Goal: Task Accomplishment & Management: Use online tool/utility

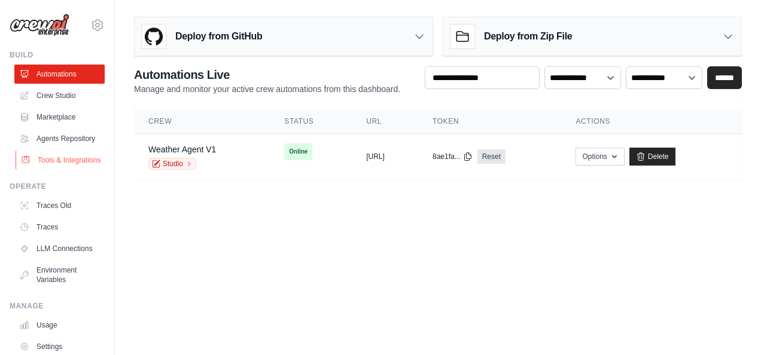
click at [56, 169] on link "Tools & Integrations" at bounding box center [61, 160] width 90 height 19
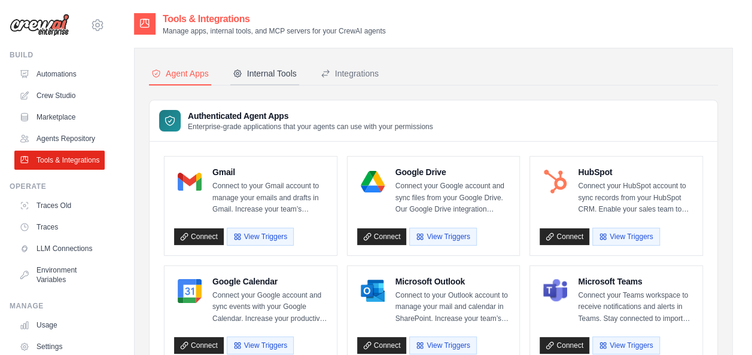
click at [256, 72] on div "Internal Tools" at bounding box center [265, 74] width 64 height 12
click at [283, 71] on div "Internal Tools" at bounding box center [265, 74] width 64 height 12
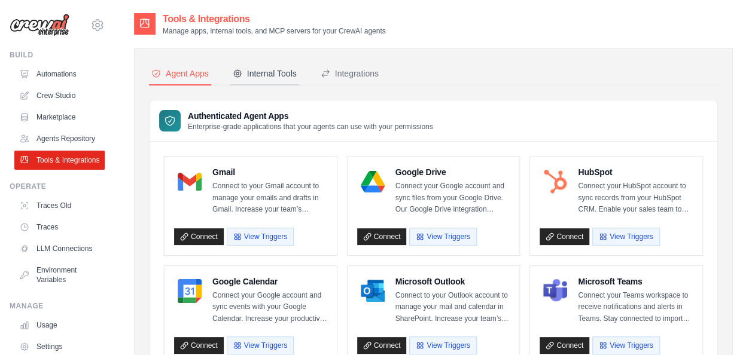
click at [282, 71] on div "Internal Tools" at bounding box center [265, 74] width 64 height 12
click at [356, 69] on div "Integrations" at bounding box center [350, 74] width 58 height 12
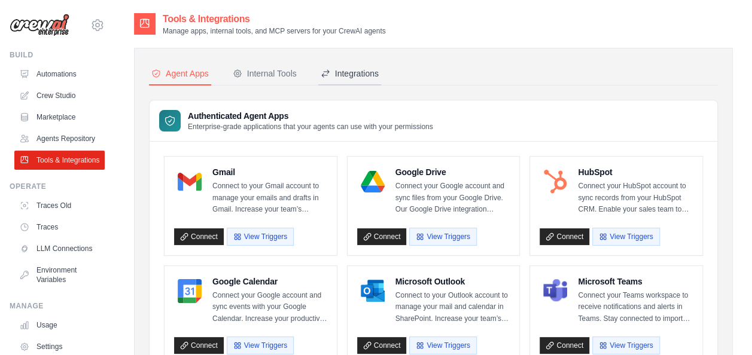
click at [356, 69] on div "Integrations" at bounding box center [350, 74] width 58 height 12
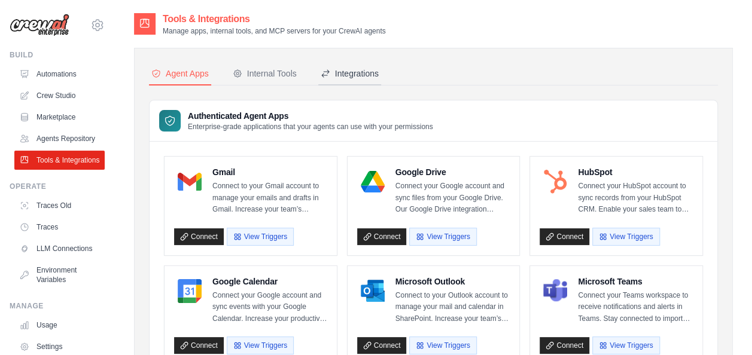
click at [356, 69] on div "Integrations" at bounding box center [350, 74] width 58 height 12
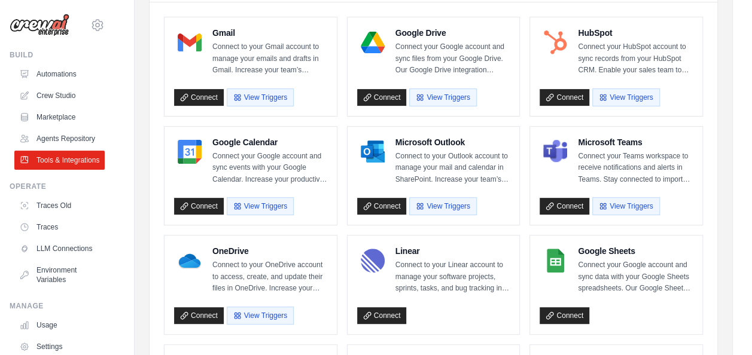
scroll to position [140, 0]
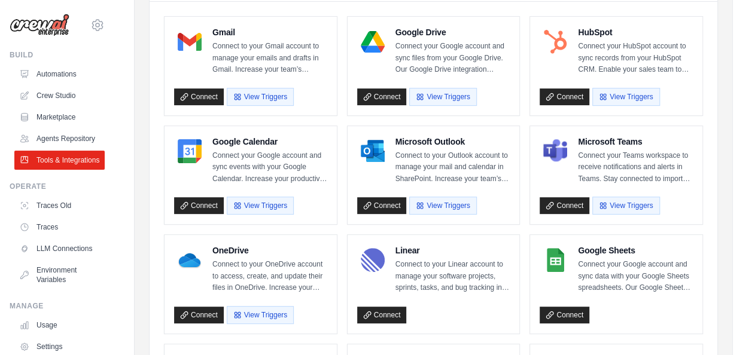
click at [411, 110] on div "Google Drive Connect your Google account and sync files from your Google Drive.…" at bounding box center [434, 66] width 172 height 99
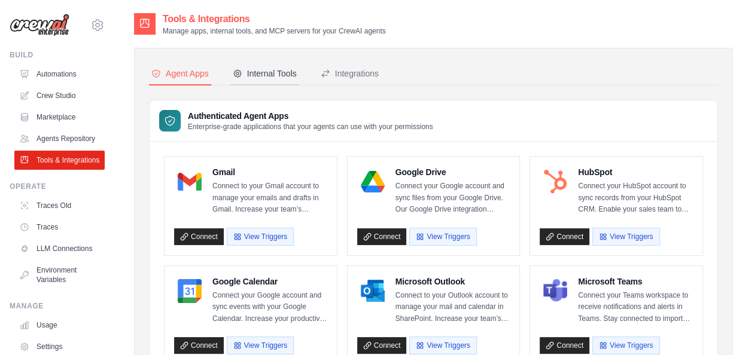
click at [238, 66] on button "Internal Tools" at bounding box center [264, 74] width 69 height 23
click at [57, 141] on link "Agents Repository" at bounding box center [61, 138] width 90 height 19
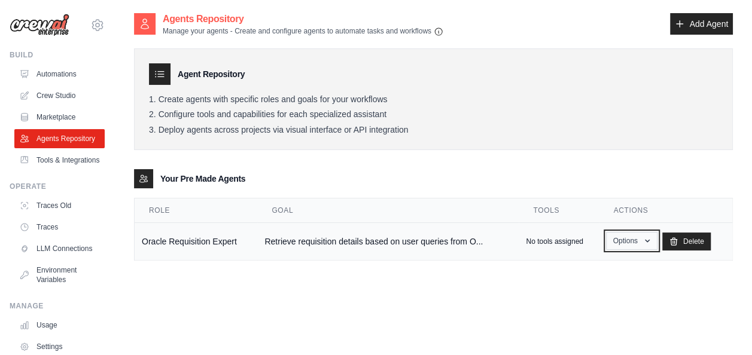
click at [637, 243] on button "Options" at bounding box center [631, 241] width 51 height 18
drag, startPoint x: 517, startPoint y: 187, endPoint x: 535, endPoint y: 241, distance: 57.5
click at [535, 241] on agents-list\a "Your Pre Made Agents Role Goal Tools Actions Oracle Requisition Expert Retrieve…" at bounding box center [433, 215] width 599 height 92
click at [535, 241] on p "No tools assigned" at bounding box center [554, 242] width 57 height 10
drag, startPoint x: 483, startPoint y: 287, endPoint x: 628, endPoint y: 242, distance: 151.7
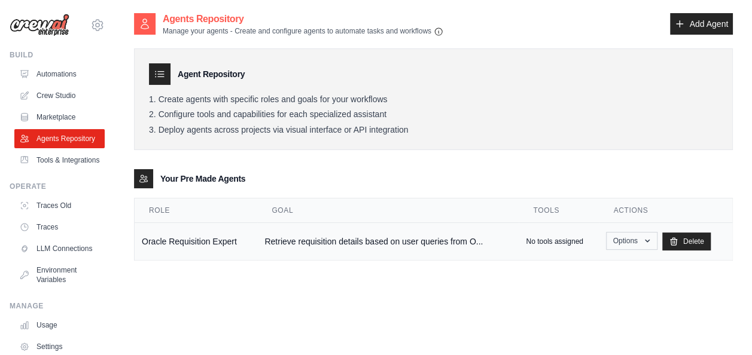
click at [628, 242] on div "Agents Repository Manage your agents - Create and configure agents to automate …" at bounding box center [433, 189] width 599 height 355
click at [628, 242] on button "Options" at bounding box center [631, 241] width 51 height 18
click at [605, 264] on link "Show" at bounding box center [614, 269] width 86 height 22
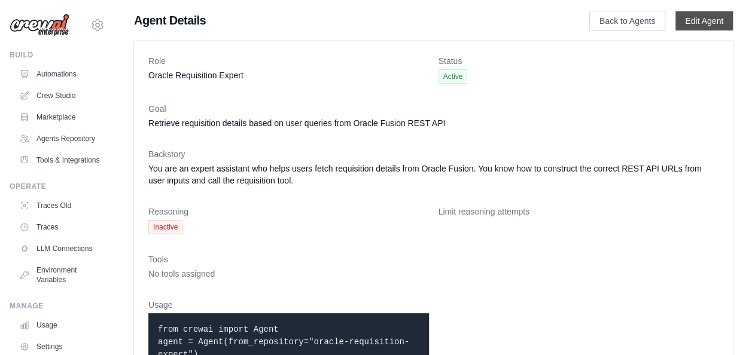
click at [721, 23] on link "Edit Agent" at bounding box center [703, 20] width 57 height 19
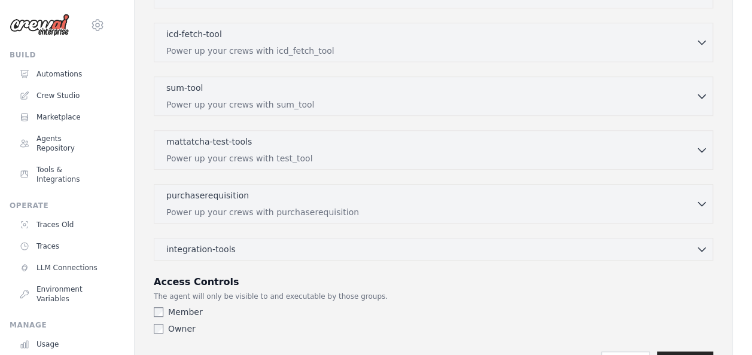
scroll to position [364, 0]
click at [195, 198] on div "purchaserequisition 0 selected" at bounding box center [430, 195] width 529 height 14
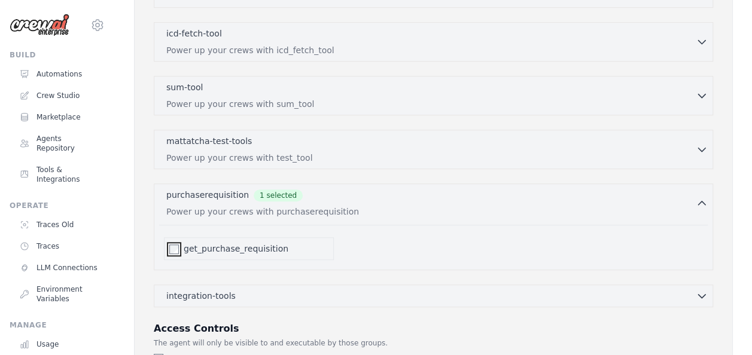
scroll to position [473, 0]
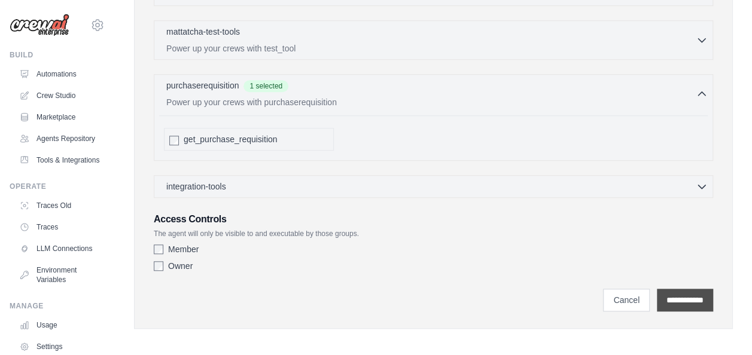
click at [676, 297] on input "**********" at bounding box center [685, 300] width 56 height 23
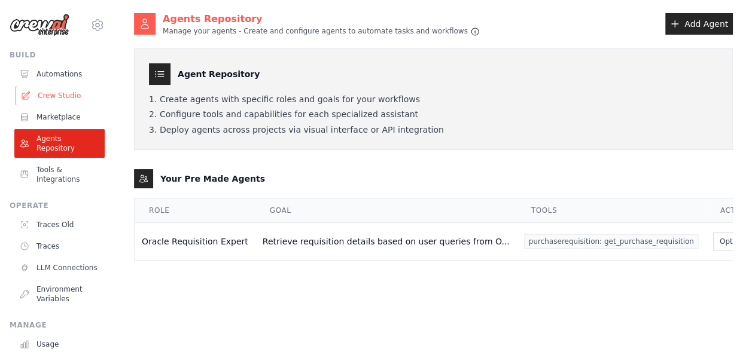
click at [56, 98] on link "Crew Studio" at bounding box center [61, 95] width 90 height 19
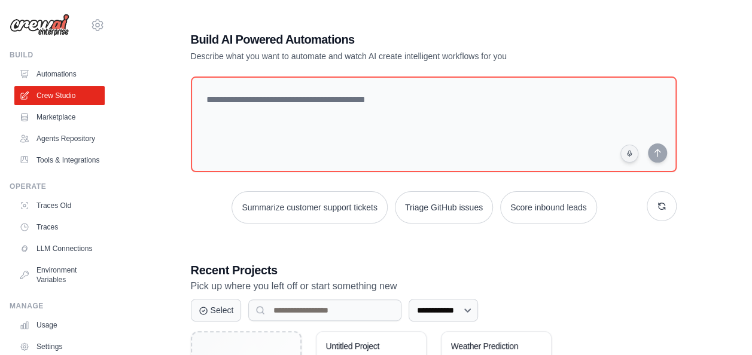
scroll to position [126, 0]
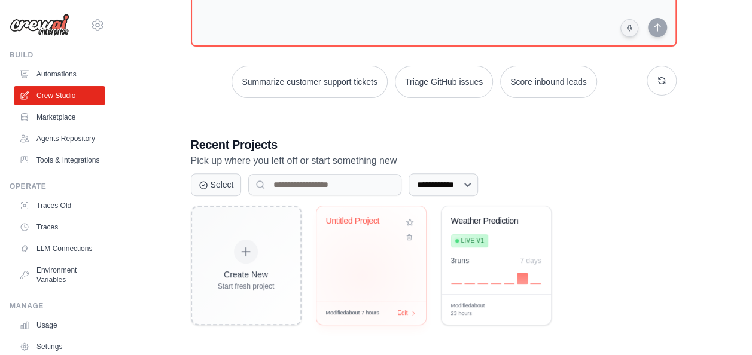
click at [362, 274] on div "Untitled Project" at bounding box center [370, 253] width 109 height 95
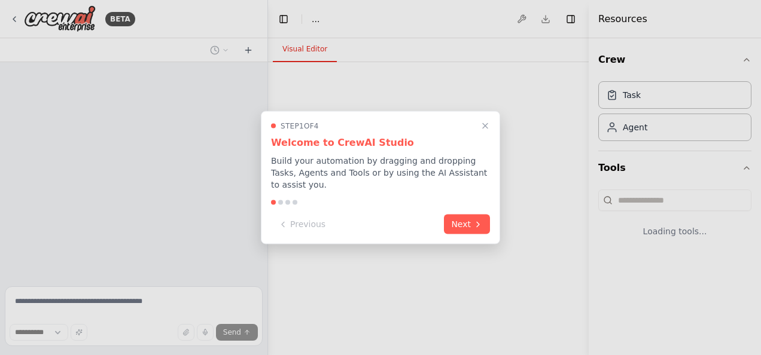
select select "****"
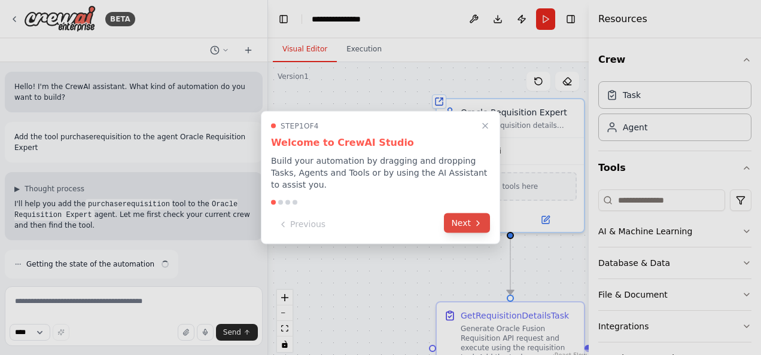
scroll to position [450, 0]
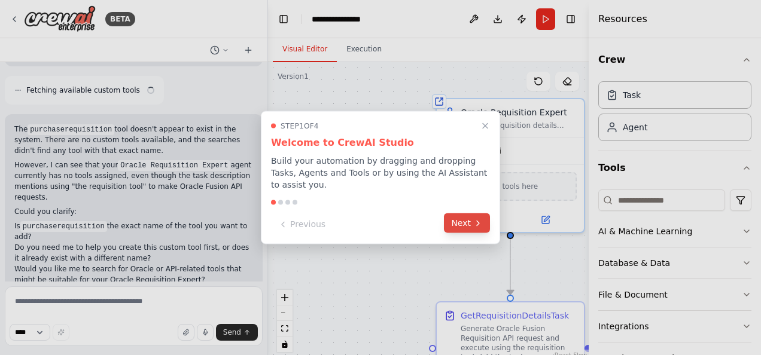
click at [480, 218] on icon at bounding box center [478, 223] width 10 height 10
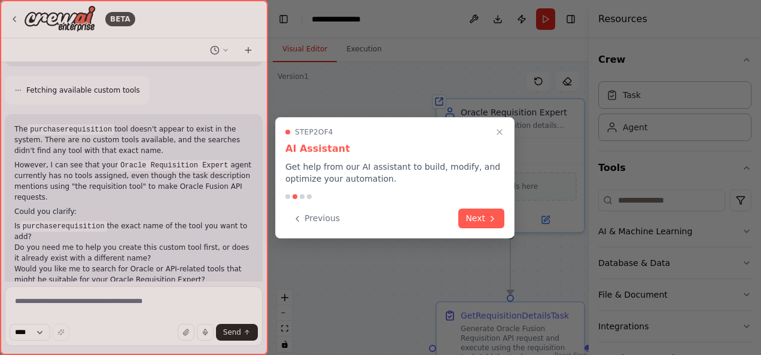
click at [480, 215] on button "Next" at bounding box center [481, 219] width 46 height 20
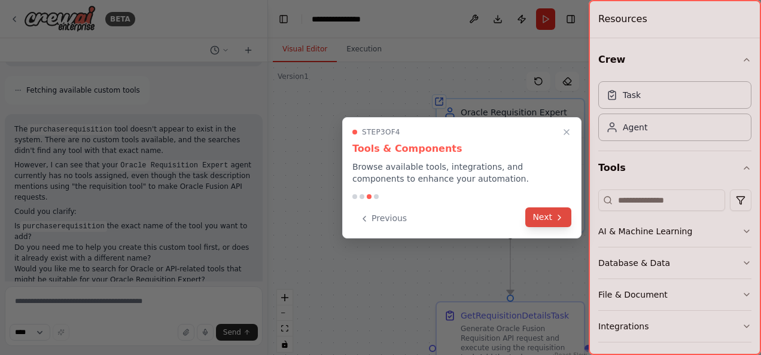
click at [549, 214] on button "Next" at bounding box center [548, 218] width 46 height 20
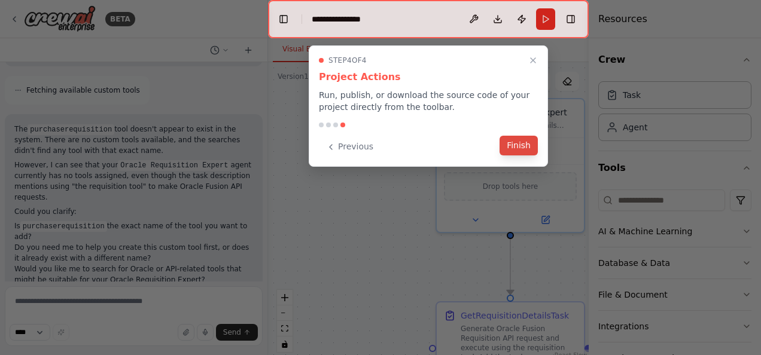
click at [522, 151] on button "Finish" at bounding box center [519, 146] width 38 height 20
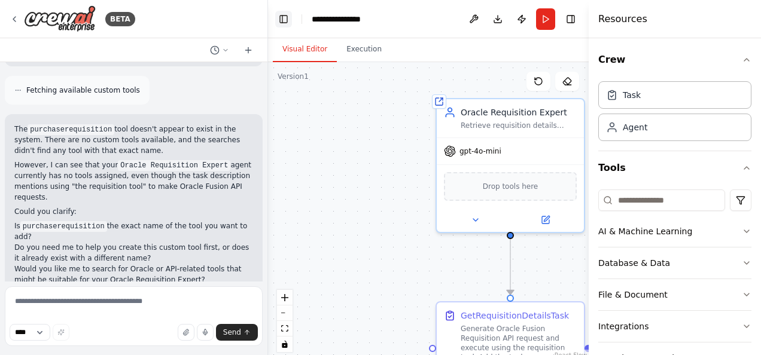
click at [285, 22] on button "Toggle Left Sidebar" at bounding box center [283, 19] width 17 height 17
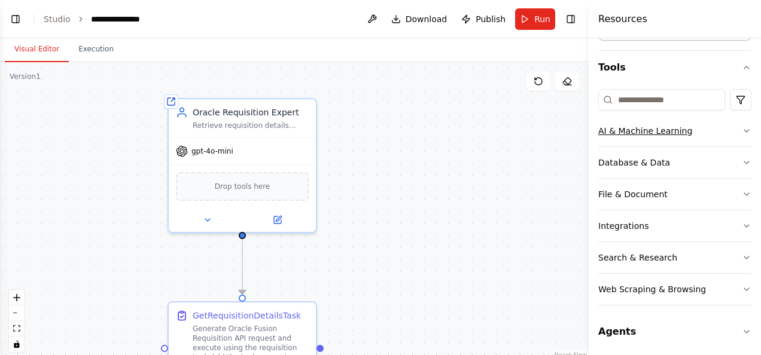
scroll to position [101, 0]
click at [619, 224] on div "Integrations" at bounding box center [623, 226] width 50 height 12
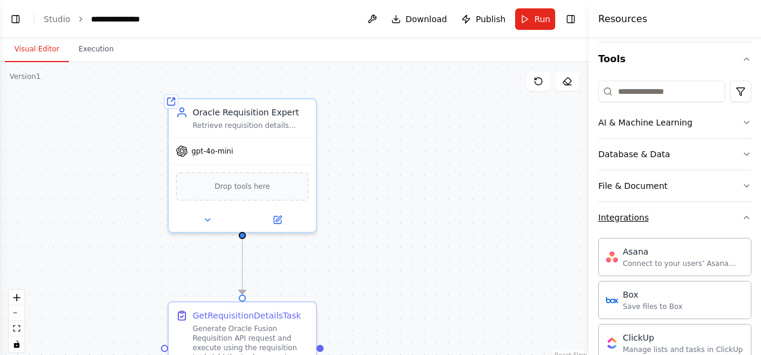
click at [619, 223] on button "Integrations" at bounding box center [674, 217] width 153 height 31
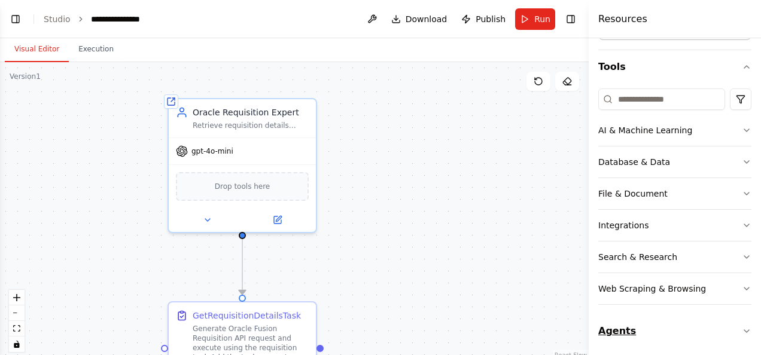
click at [629, 334] on button "Agents" at bounding box center [674, 332] width 153 height 34
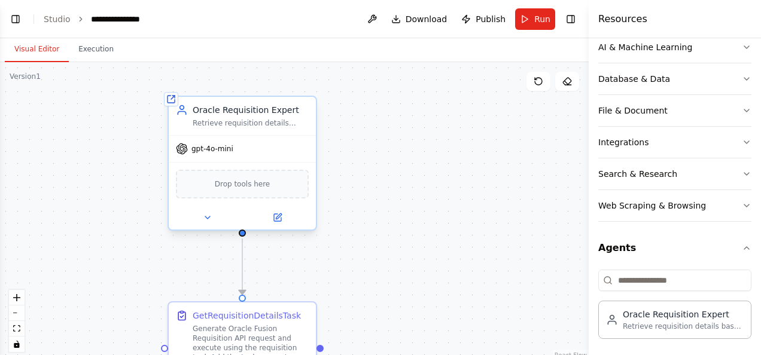
click at [297, 121] on div "Retrieve requisition details based on user queries from Oracle Fusion REST API" at bounding box center [251, 123] width 116 height 10
click at [310, 83] on icon at bounding box center [306, 84] width 7 height 7
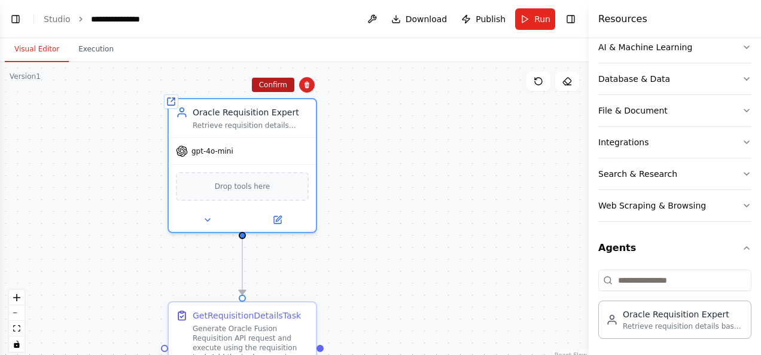
click at [285, 80] on button "Confirm" at bounding box center [273, 85] width 42 height 14
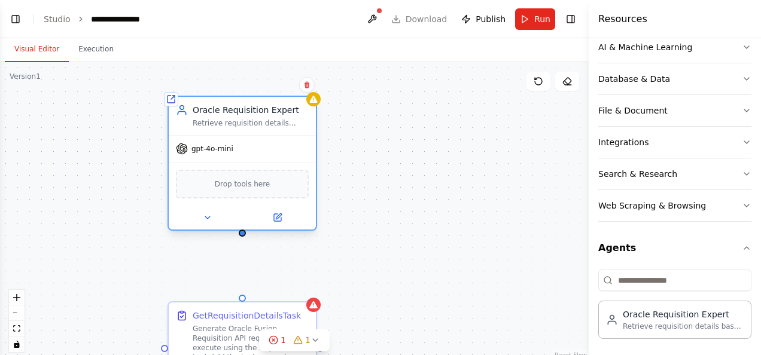
drag, startPoint x: 304, startPoint y: 166, endPoint x: 224, endPoint y: 102, distance: 103.0
click at [224, 102] on div "Oracle Requisition Expert Retrieve requisition details based on user queries fr…" at bounding box center [242, 116] width 147 height 38
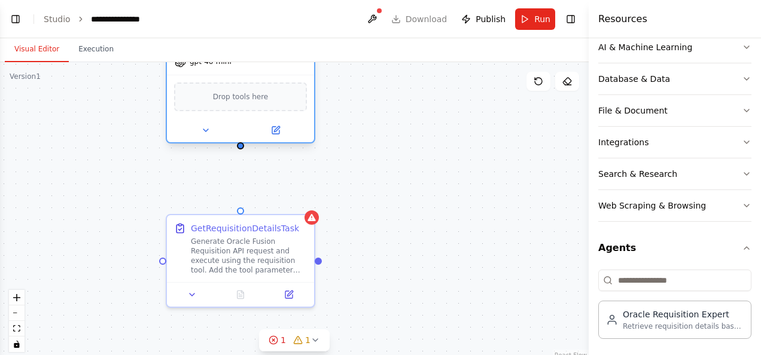
drag, startPoint x: 243, startPoint y: 237, endPoint x: 241, endPoint y: 150, distance: 87.4
click at [241, 150] on div "GetRequisitionDetailsTask Generate Oracle Fusion Requisition API request and ex…" at bounding box center [294, 211] width 589 height 299
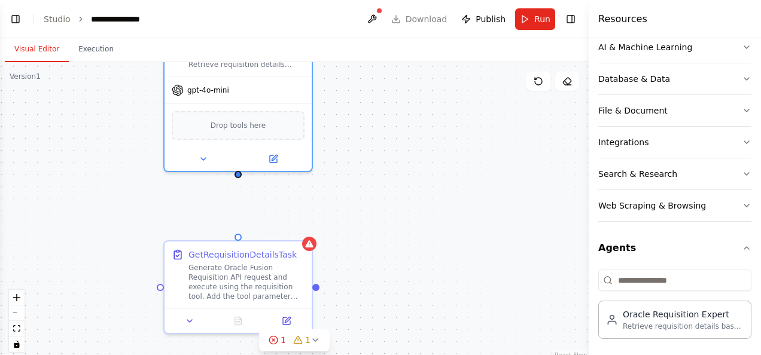
drag, startPoint x: 241, startPoint y: 151, endPoint x: 239, endPoint y: 176, distance: 25.8
click at [239, 176] on div "GetRequisitionDetailsTask Generate Oracle Fusion Requisition API request and ex…" at bounding box center [294, 211] width 589 height 299
click at [238, 174] on div at bounding box center [238, 171] width 7 height 7
drag, startPoint x: 238, startPoint y: 174, endPoint x: 239, endPoint y: 223, distance: 49.1
click at [239, 223] on div "GetRequisitionDetailsTask Generate Oracle Fusion Requisition API request and ex…" at bounding box center [294, 211] width 589 height 299
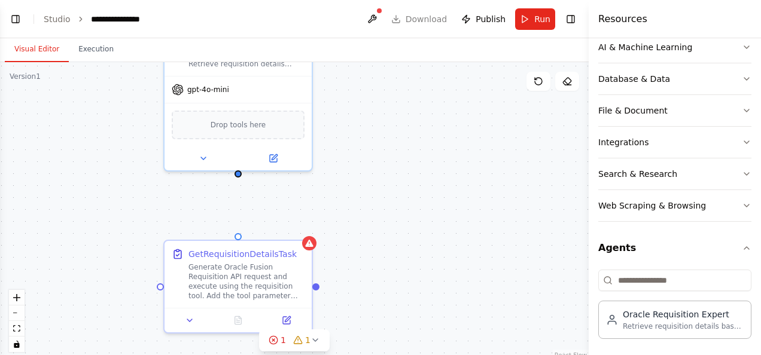
drag, startPoint x: 236, startPoint y: 173, endPoint x: 239, endPoint y: 213, distance: 39.6
click at [239, 213] on div "GetRequisitionDetailsTask Generate Oracle Fusion Requisition API request and ex…" at bounding box center [294, 211] width 589 height 299
drag, startPoint x: 237, startPoint y: 174, endPoint x: 237, endPoint y: 230, distance: 55.6
click at [237, 230] on div "GetRequisitionDetailsTask Generate Oracle Fusion Requisition API request and ex…" at bounding box center [294, 211] width 589 height 299
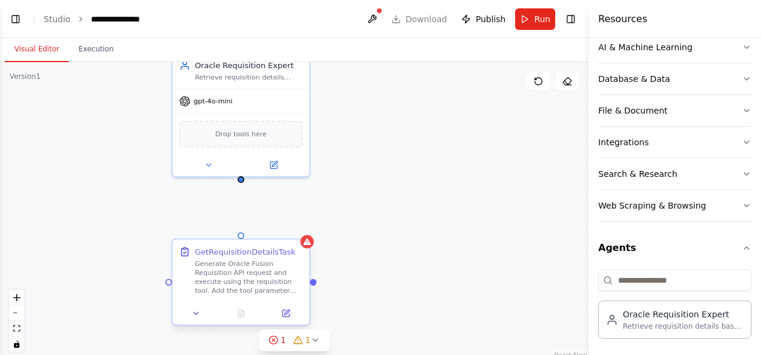
drag, startPoint x: 238, startPoint y: 177, endPoint x: 237, endPoint y: 240, distance: 62.8
click at [237, 240] on div "GetRequisitionDetailsTask Generate Oracle Fusion Requisition API request and ex…" at bounding box center [289, 158] width 547 height 278
click at [243, 132] on span "Drop tools here" at bounding box center [240, 131] width 51 height 11
drag, startPoint x: 240, startPoint y: 179, endPoint x: 243, endPoint y: 240, distance: 61.7
click at [243, 240] on div "GetRequisitionDetailsTask Generate Oracle Fusion Requisition API request and ex…" at bounding box center [289, 158] width 547 height 278
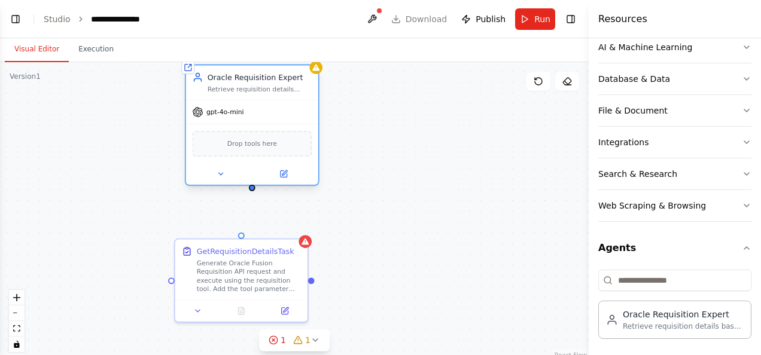
drag, startPoint x: 267, startPoint y: 86, endPoint x: 278, endPoint y: 107, distance: 24.4
click at [278, 100] on div "Oracle Requisition Expert Retrieve requisition details based on user queries fr…" at bounding box center [252, 82] width 132 height 35
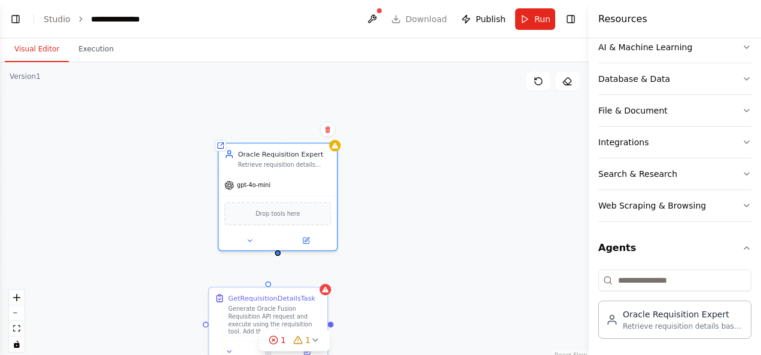
drag, startPoint x: 388, startPoint y: 173, endPoint x: 400, endPoint y: 232, distance: 60.4
click at [400, 232] on div "GetRequisitionDetailsTask Generate Oracle Fusion Requisition API request and ex…" at bounding box center [294, 211] width 589 height 299
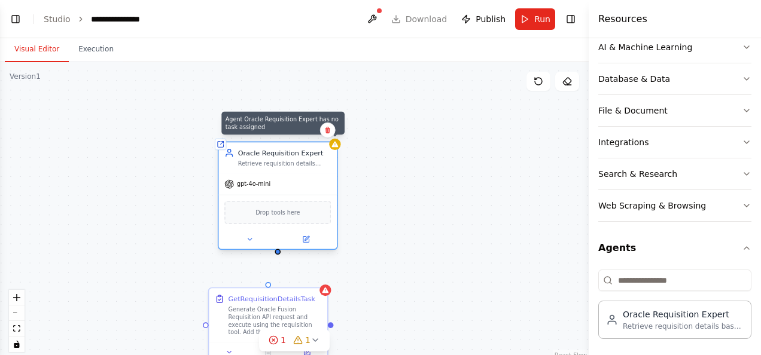
click at [333, 141] on icon at bounding box center [335, 145] width 8 height 8
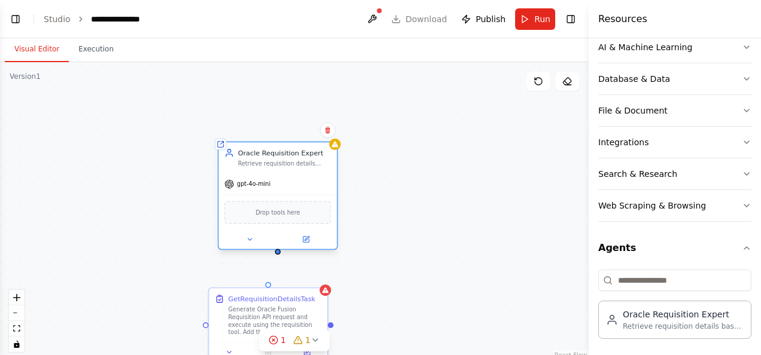
click at [305, 198] on div "Drop tools here" at bounding box center [277, 212] width 118 height 35
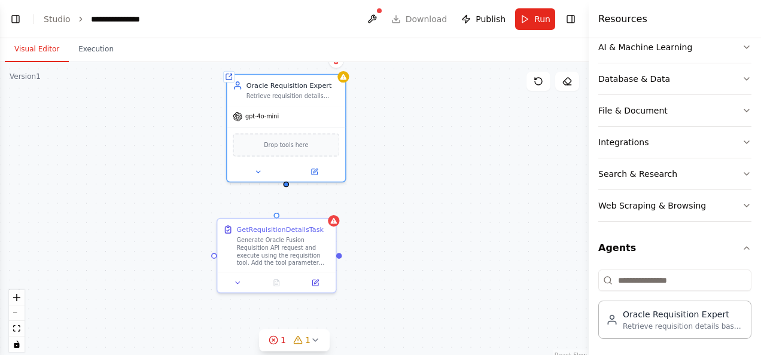
drag, startPoint x: 278, startPoint y: 257, endPoint x: 287, endPoint y: 185, distance: 72.3
click at [287, 185] on div "GetRequisitionDetailsTask Generate Oracle Fusion Requisition API request and ex…" at bounding box center [294, 211] width 589 height 299
click at [288, 193] on div "GetRequisitionDetailsTask Generate Oracle Fusion Requisition API request and ex…" at bounding box center [294, 211] width 589 height 299
drag, startPoint x: 287, startPoint y: 182, endPoint x: 281, endPoint y: 213, distance: 31.7
click at [281, 213] on div "GetRequisitionDetailsTask Generate Oracle Fusion Requisition API request and ex…" at bounding box center [294, 211] width 589 height 299
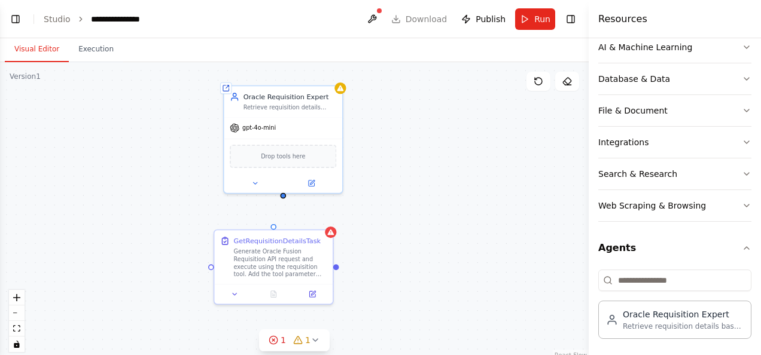
drag, startPoint x: 285, startPoint y: 183, endPoint x: 282, endPoint y: 194, distance: 11.2
click at [282, 194] on div "GetRequisitionDetailsTask Generate Oracle Fusion Requisition API request and ex…" at bounding box center [294, 211] width 589 height 299
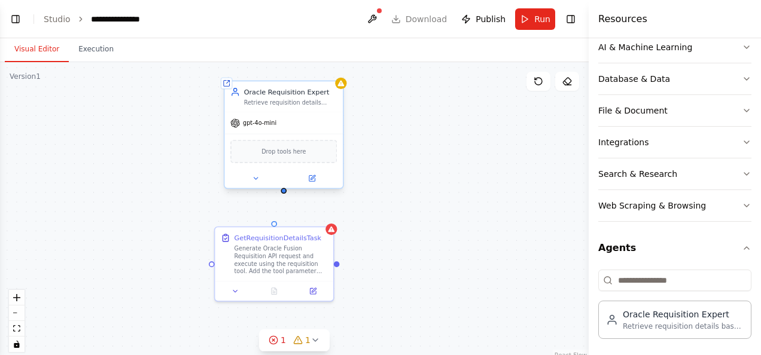
click at [283, 191] on div at bounding box center [284, 191] width 6 height 6
drag, startPoint x: 283, startPoint y: 191, endPoint x: 274, endPoint y: 214, distance: 24.4
click at [274, 214] on div "GetRequisitionDetailsTask Generate Oracle Fusion Requisition API request and ex…" at bounding box center [294, 211] width 589 height 299
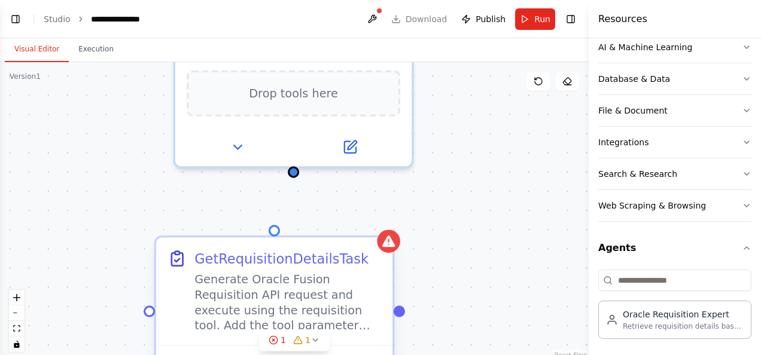
drag, startPoint x: 296, startPoint y: 172, endPoint x: 280, endPoint y: 242, distance: 71.1
click at [280, 242] on div "GetRequisitionDetailsTask Generate Oracle Fusion Requisition API request and ex…" at bounding box center [358, 95] width 946 height 480
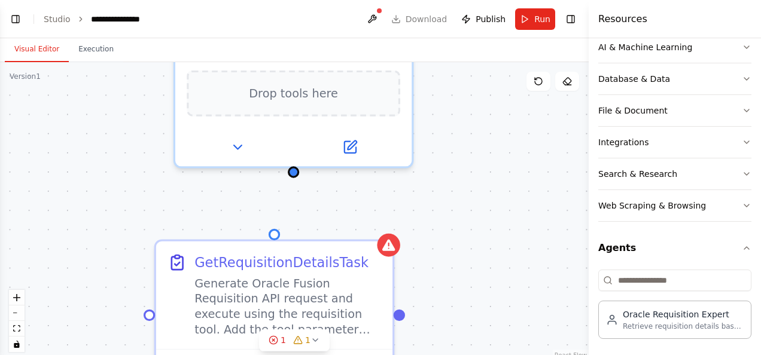
drag, startPoint x: 294, startPoint y: 170, endPoint x: 277, endPoint y: 215, distance: 48.1
click at [277, 215] on div "GetRequisitionDetailsTask Generate Oracle Fusion Requisition API request and ex…" at bounding box center [294, 211] width 589 height 299
click at [282, 211] on div "GetRequisitionDetailsTask Generate Oracle Fusion Requisition API request and ex…" at bounding box center [294, 211] width 589 height 299
click at [537, 85] on icon at bounding box center [539, 82] width 10 height 10
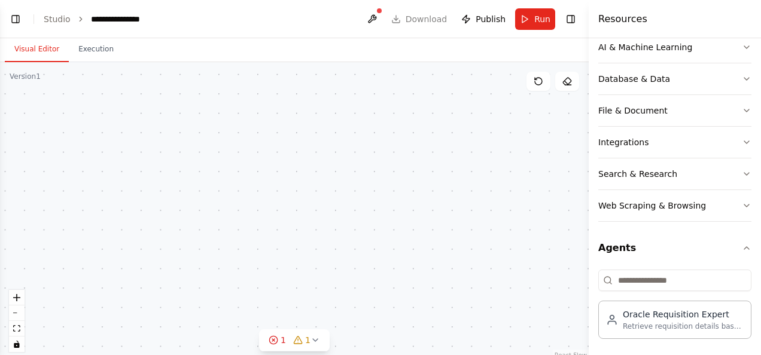
drag, startPoint x: 440, startPoint y: 185, endPoint x: 325, endPoint y: 200, distance: 116.3
click at [325, 200] on div "GetRequisitionDetailsTask Generate Oracle Fusion Requisition API request and ex…" at bounding box center [294, 211] width 589 height 299
drag, startPoint x: 375, startPoint y: 163, endPoint x: 411, endPoint y: 168, distance: 36.2
click at [411, 168] on div "GetRequisitionDetailsTask Generate Oracle Fusion Requisition API request and ex…" at bounding box center [294, 211] width 589 height 299
drag, startPoint x: 312, startPoint y: 189, endPoint x: 404, endPoint y: 203, distance: 93.1
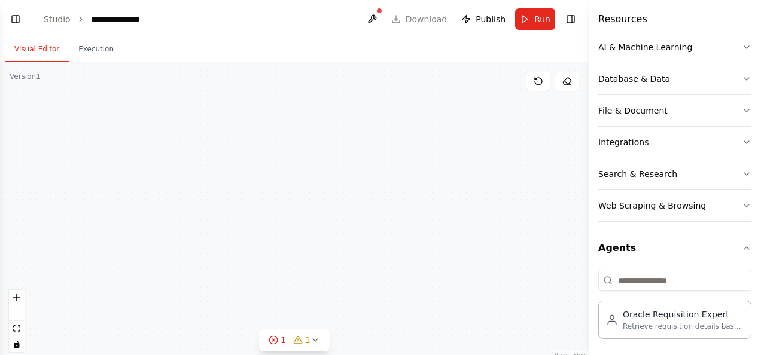
click at [404, 203] on div "GetRequisitionDetailsTask Generate Oracle Fusion Requisition API request and ex…" at bounding box center [294, 211] width 589 height 299
click at [56, 20] on link "Studio" at bounding box center [57, 19] width 27 height 10
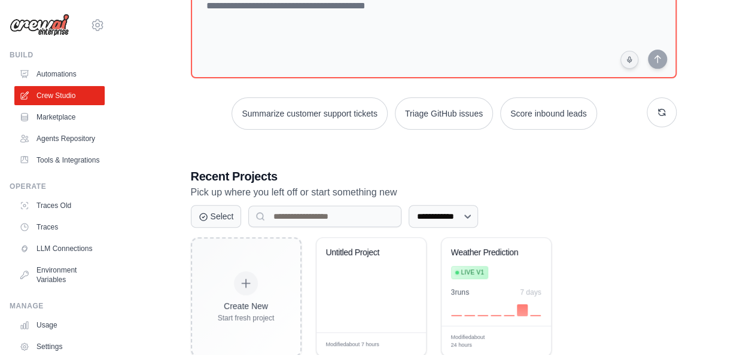
scroll to position [126, 0]
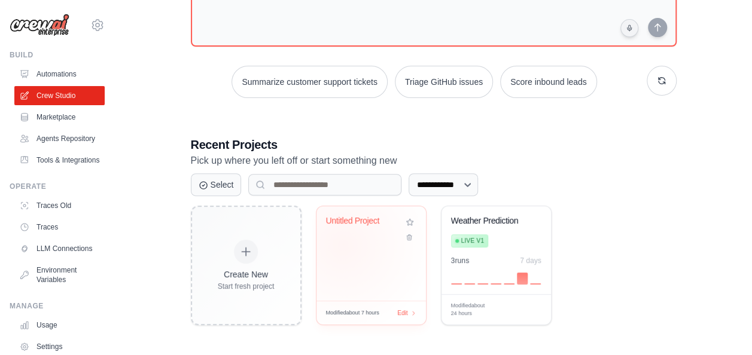
click at [342, 243] on div "Untitled Project" at bounding box center [370, 253] width 109 height 95
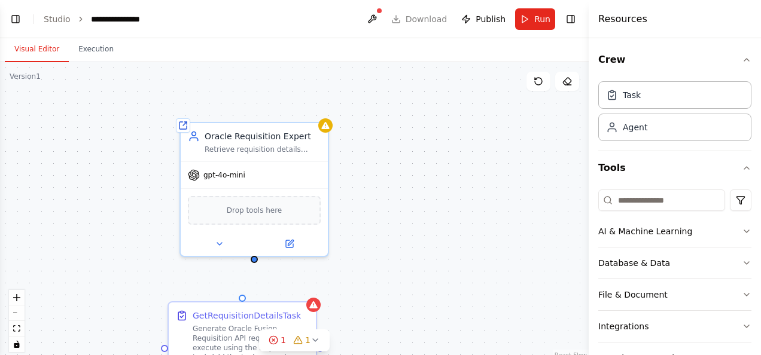
scroll to position [450, 0]
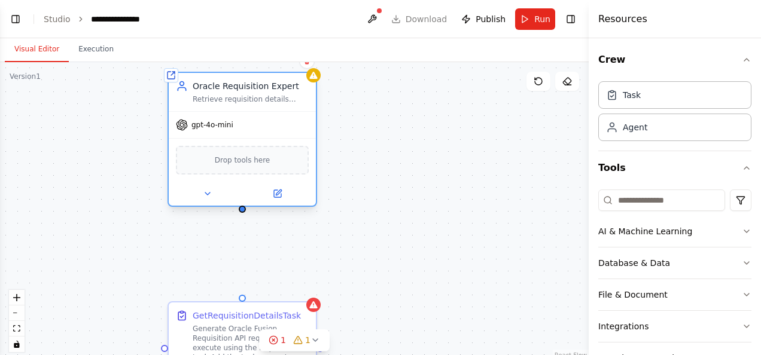
drag, startPoint x: 270, startPoint y: 177, endPoint x: 251, endPoint y: 124, distance: 56.0
click at [251, 124] on div "gpt-4o-mini" at bounding box center [242, 125] width 147 height 26
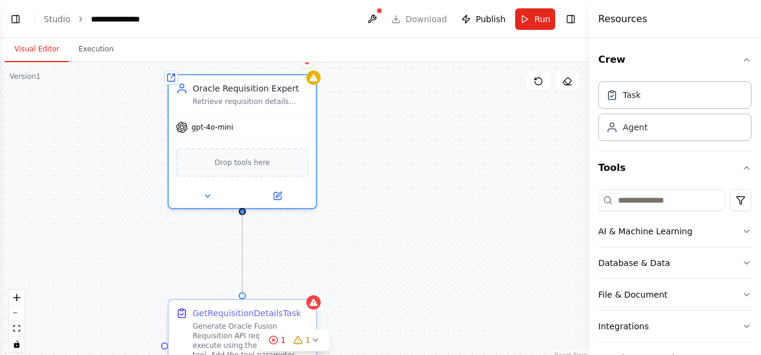
drag, startPoint x: 243, startPoint y: 211, endPoint x: 240, endPoint y: 299, distance: 88.0
click at [240, 299] on div "GetRequisitionDetailsTask Generate Oracle Fusion Requisition API request and ex…" at bounding box center [294, 211] width 589 height 299
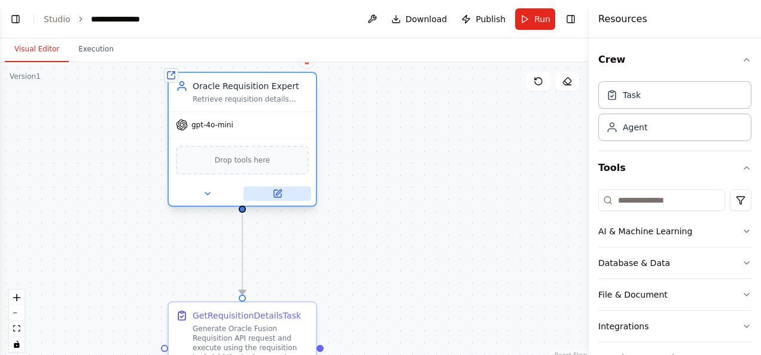
click at [273, 199] on button at bounding box center [277, 194] width 68 height 14
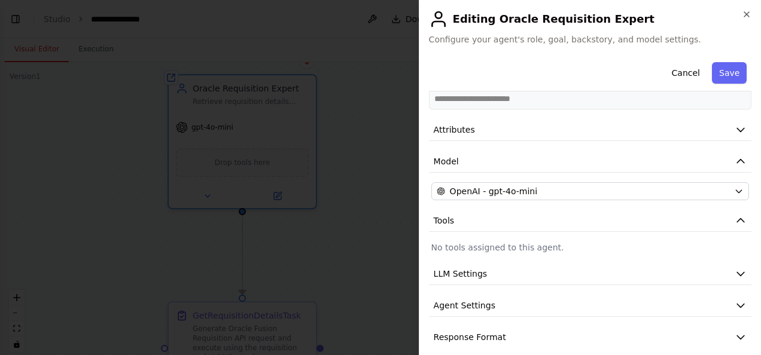
scroll to position [86, 0]
click at [522, 241] on p "No tools assigned to this agent." at bounding box center [590, 247] width 318 height 12
click at [450, 214] on span "Tools" at bounding box center [444, 220] width 21 height 12
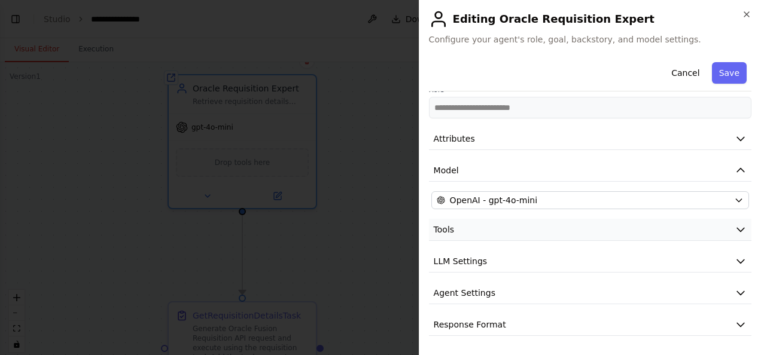
scroll to position [64, 0]
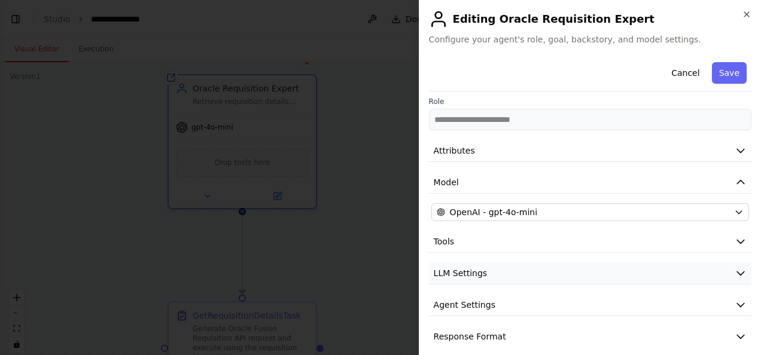
click at [479, 267] on span "LLM Settings" at bounding box center [461, 273] width 54 height 12
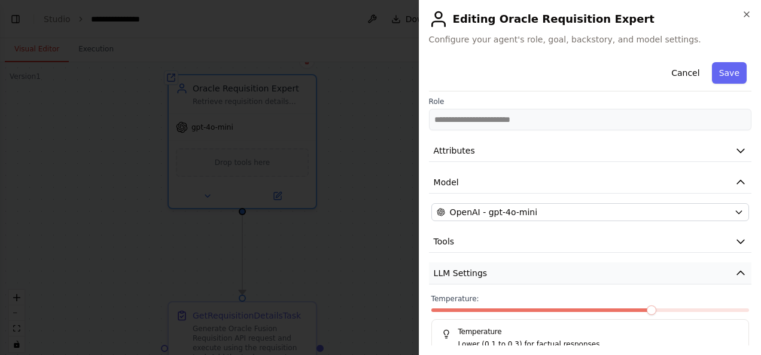
scroll to position [150, 0]
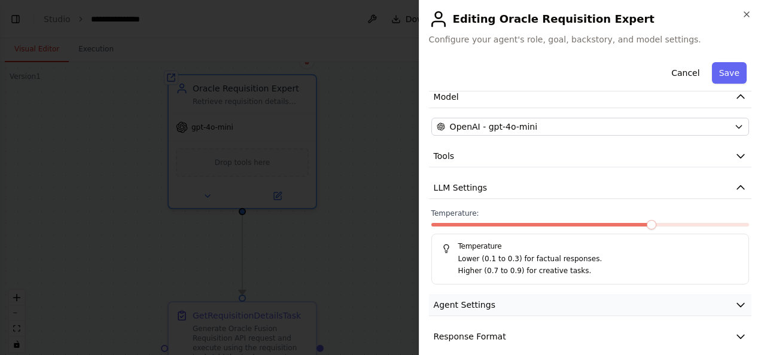
click at [480, 299] on span "Agent Settings" at bounding box center [465, 305] width 62 height 12
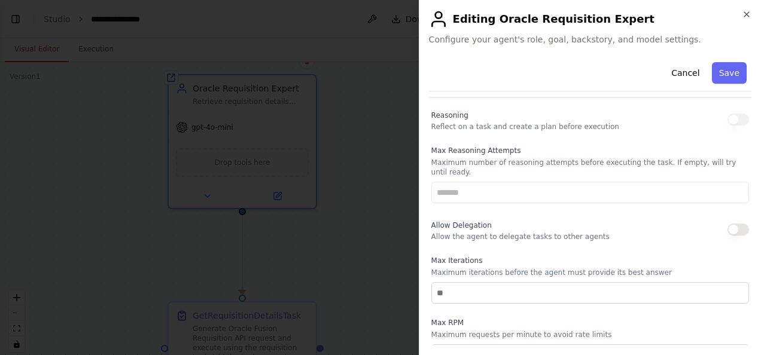
scroll to position [470, 0]
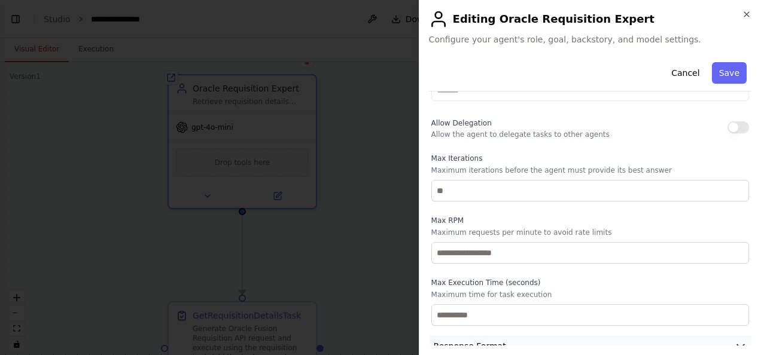
click at [479, 336] on button "Response Format" at bounding box center [590, 347] width 322 height 22
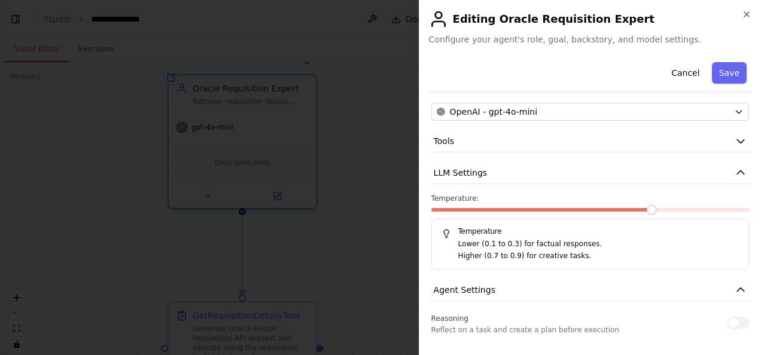
scroll to position [0, 0]
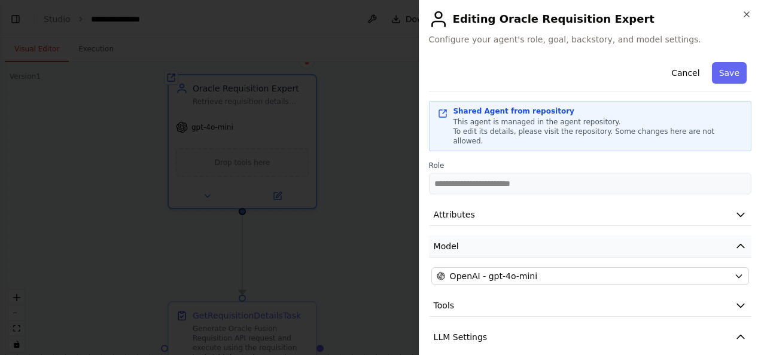
click at [444, 240] on span "Model" at bounding box center [446, 246] width 25 height 12
click at [458, 211] on button "Attributes" at bounding box center [590, 215] width 322 height 22
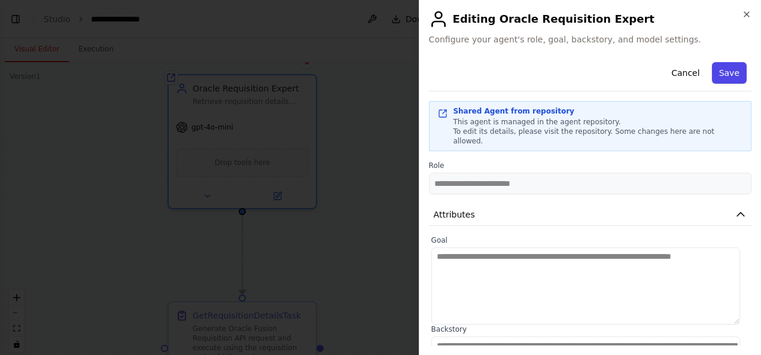
click at [730, 63] on button "Save" at bounding box center [729, 73] width 35 height 22
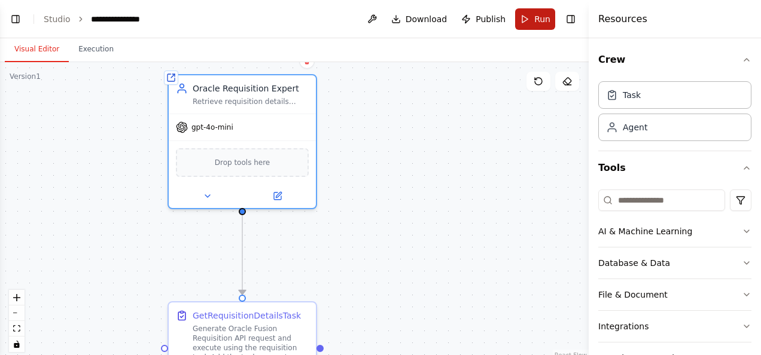
click at [532, 21] on button "Run" at bounding box center [535, 19] width 40 height 22
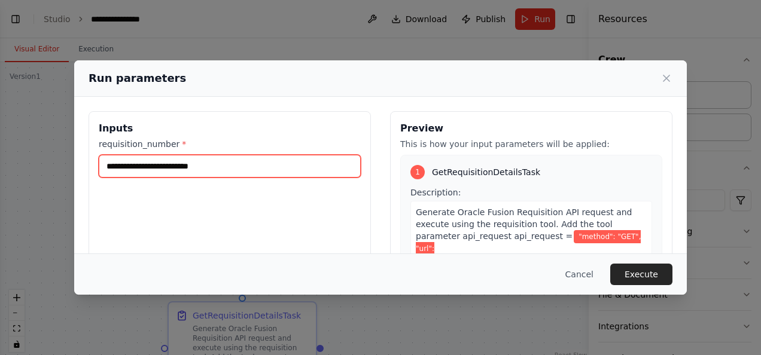
click at [296, 163] on input "requisition_number *" at bounding box center [230, 166] width 262 height 23
paste input "********"
type input "********"
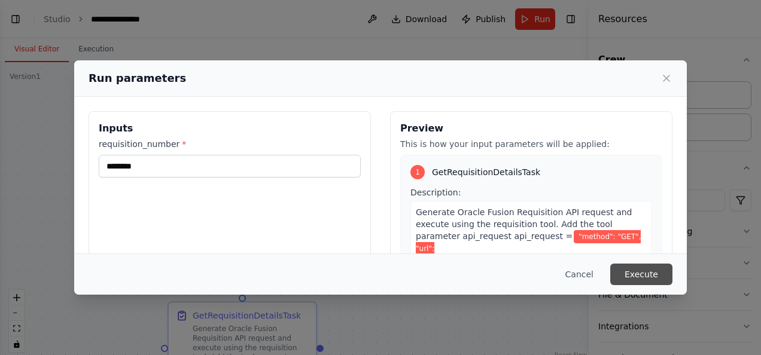
click at [639, 267] on button "Execute" at bounding box center [641, 275] width 62 height 22
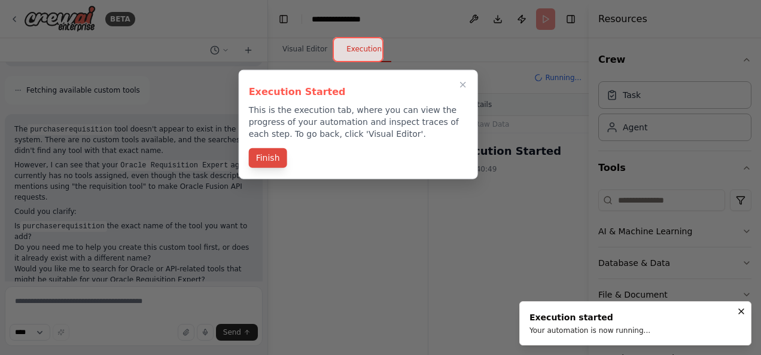
click at [268, 156] on button "Finish" at bounding box center [268, 158] width 38 height 20
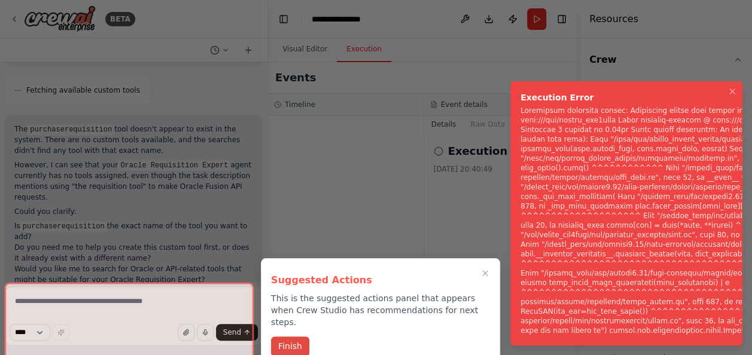
click at [303, 339] on button "Finish" at bounding box center [290, 347] width 38 height 20
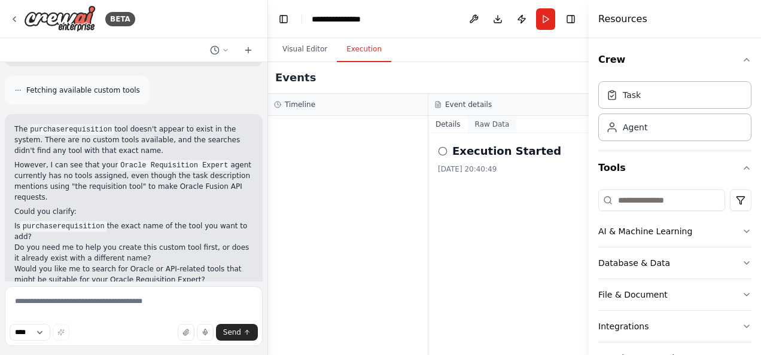
click at [476, 122] on button "Raw Data" at bounding box center [492, 124] width 49 height 17
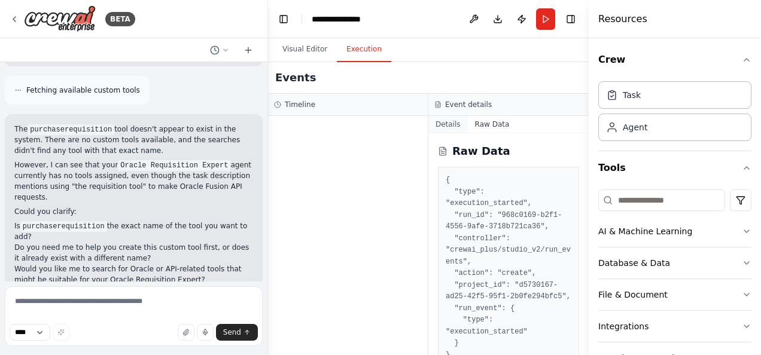
click at [440, 121] on button "Details" at bounding box center [447, 124] width 39 height 17
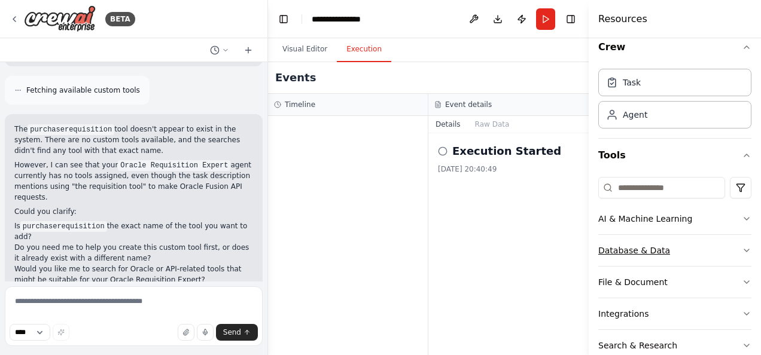
scroll to position [13, 0]
click at [494, 129] on button "Raw Data" at bounding box center [492, 124] width 49 height 17
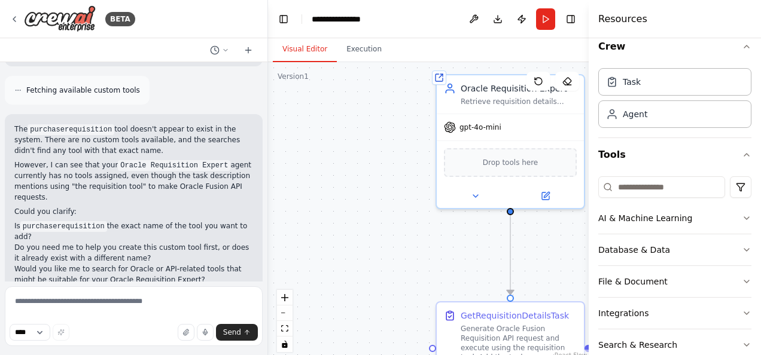
click at [297, 39] on button "Visual Editor" at bounding box center [305, 49] width 64 height 25
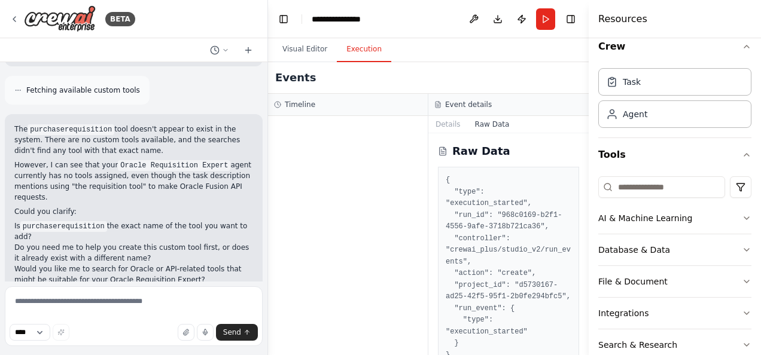
click at [353, 51] on button "Execution" at bounding box center [364, 49] width 54 height 25
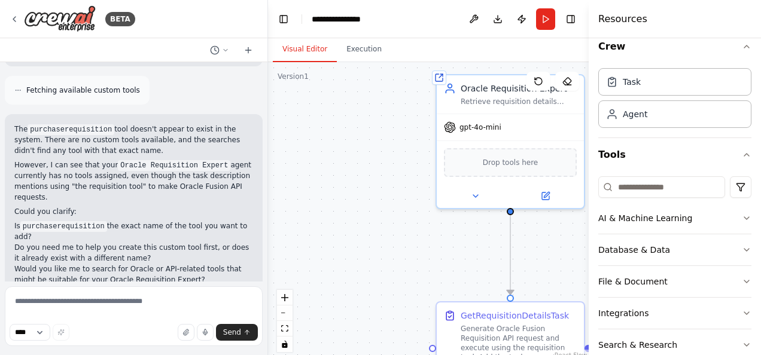
click at [304, 48] on button "Visual Editor" at bounding box center [305, 49] width 64 height 25
click at [541, 12] on button "Run" at bounding box center [545, 19] width 19 height 22
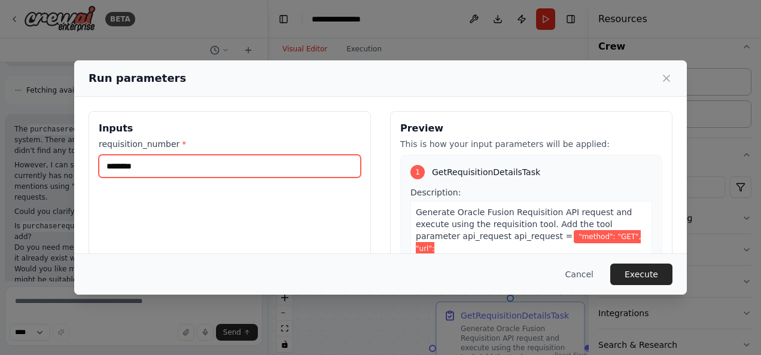
click at [200, 165] on input "********" at bounding box center [230, 166] width 262 height 23
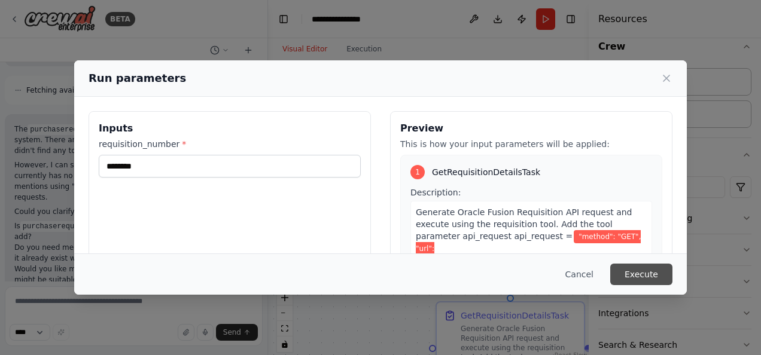
click at [638, 269] on button "Execute" at bounding box center [641, 275] width 62 height 22
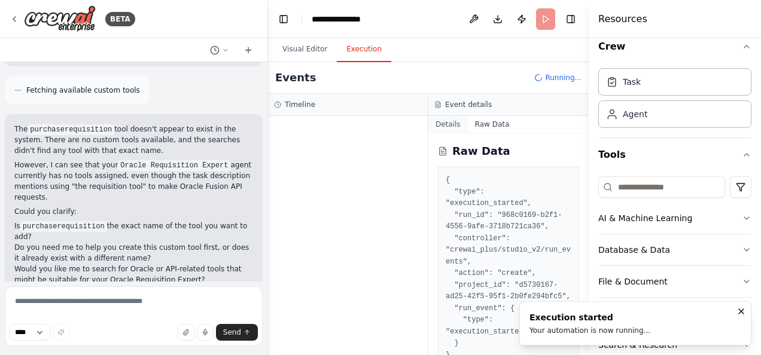
click at [453, 118] on button "Details" at bounding box center [447, 124] width 39 height 17
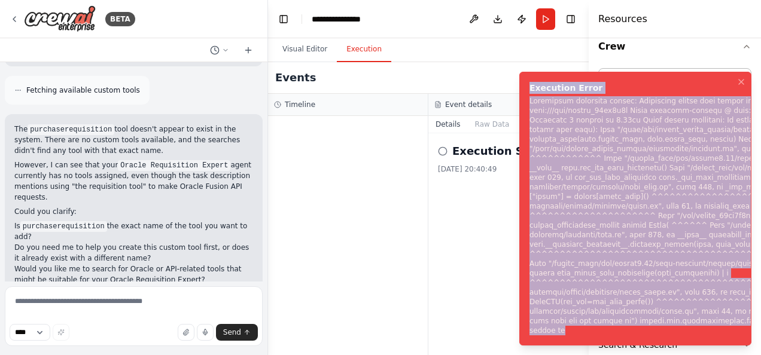
drag, startPoint x: 573, startPoint y: 330, endPoint x: 526, endPoint y: 83, distance: 251.9
click at [526, 83] on li "Execution Error" at bounding box center [635, 209] width 232 height 274
copy div "Execution Error Subprocess execution failed: Subprocess failed with return code…"
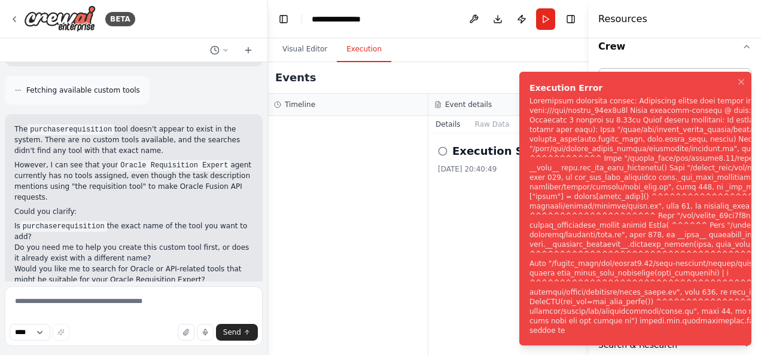
click at [359, 205] on div at bounding box center [348, 235] width 160 height 239
click at [99, 304] on textarea at bounding box center [134, 317] width 258 height 60
paste textarea "**********"
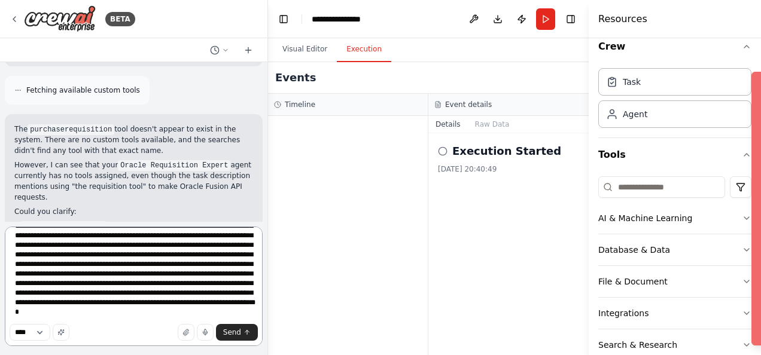
scroll to position [302, 0]
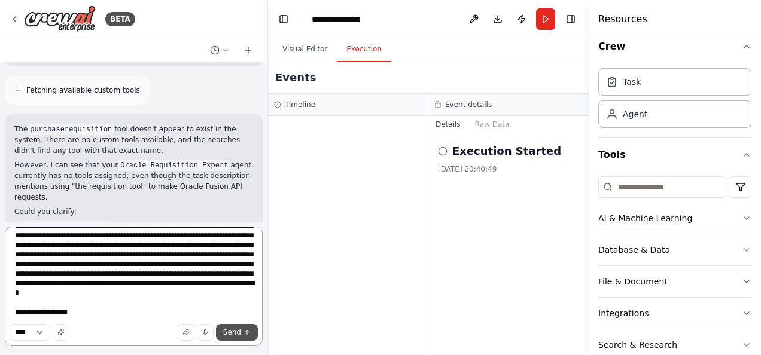
type textarea "**********"
click at [229, 330] on span "Send" at bounding box center [232, 333] width 18 height 10
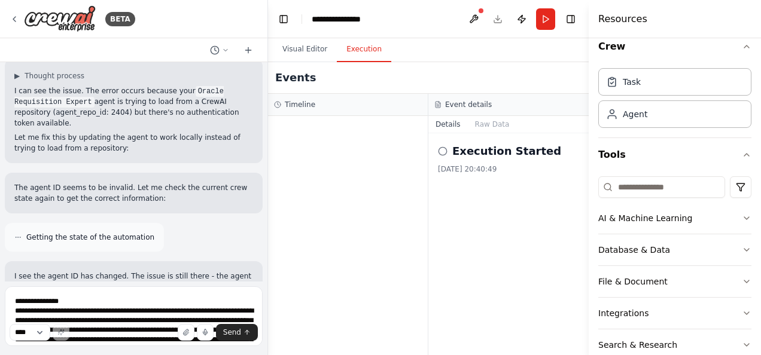
scroll to position [1333, 0]
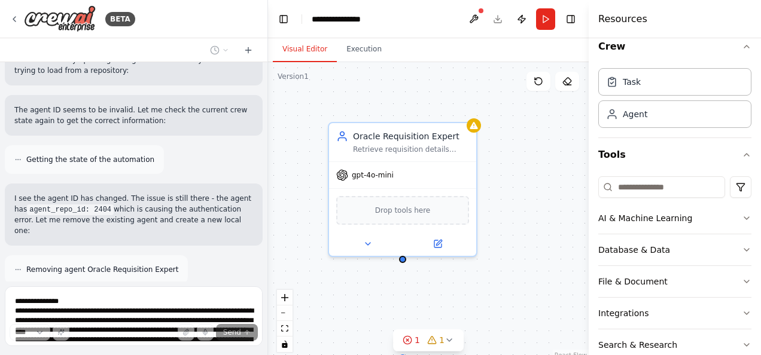
click at [310, 43] on button "Visual Editor" at bounding box center [305, 49] width 64 height 25
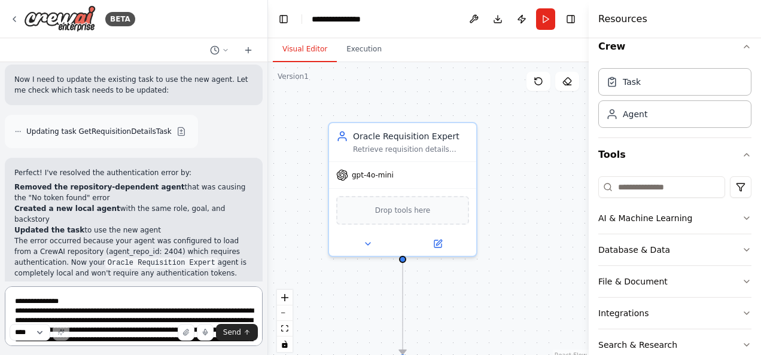
scroll to position [1662, 0]
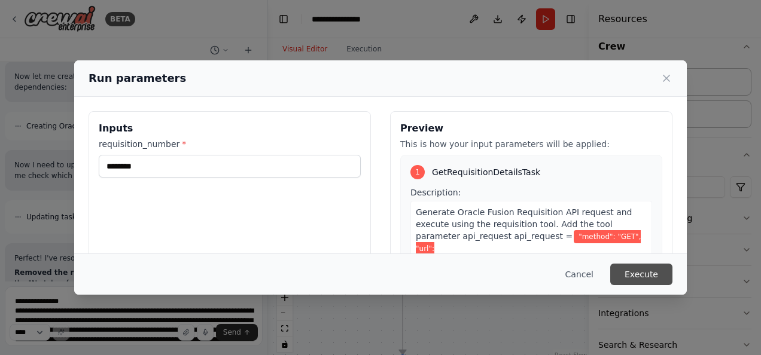
click at [636, 274] on button "Execute" at bounding box center [641, 275] width 62 height 22
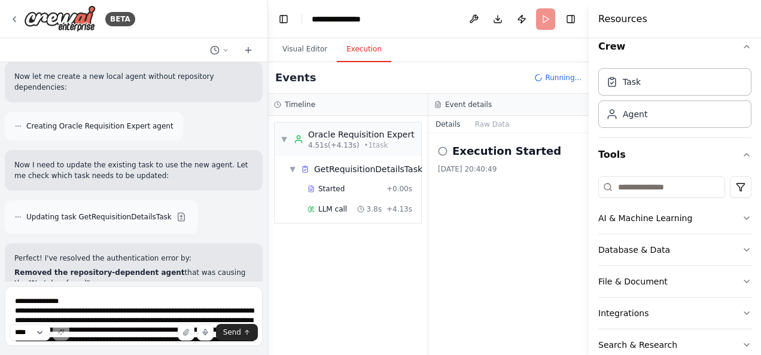
scroll to position [1662, 0]
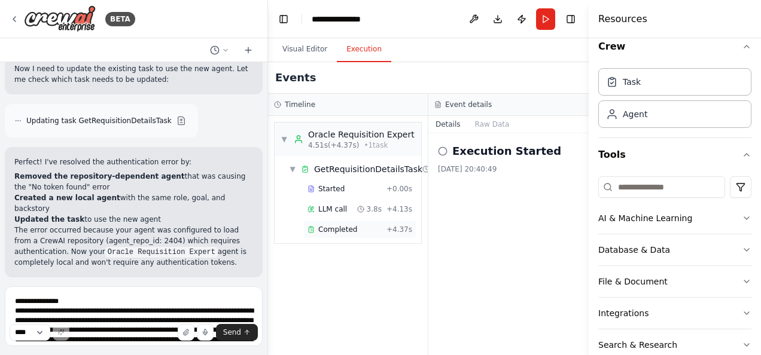
click at [329, 226] on span "Completed" at bounding box center [337, 230] width 39 height 10
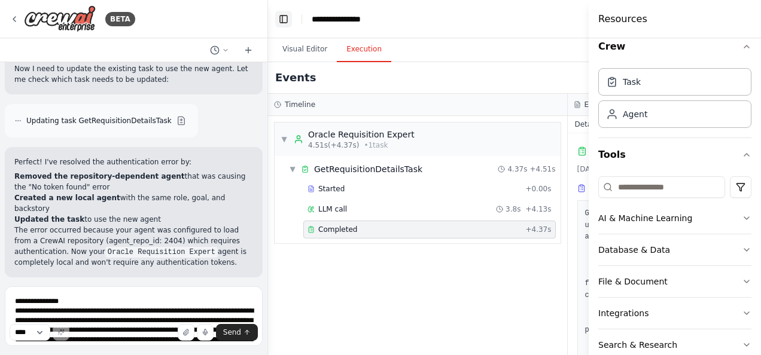
click at [284, 17] on button "Toggle Left Sidebar" at bounding box center [283, 19] width 17 height 17
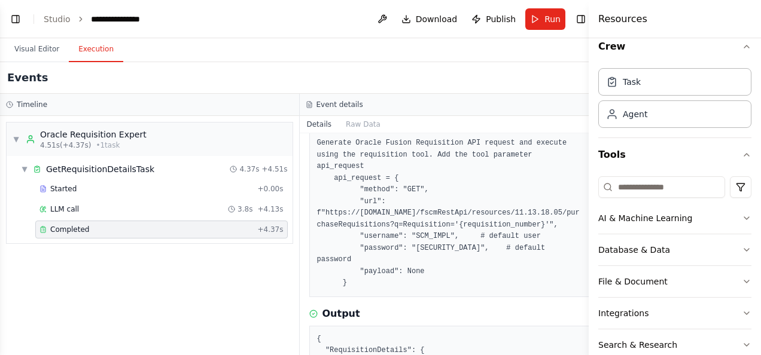
scroll to position [69, 0]
click at [16, 20] on button "Toggle Left Sidebar" at bounding box center [15, 19] width 17 height 17
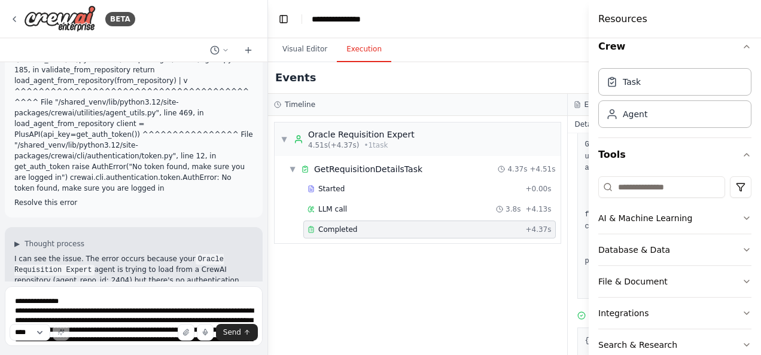
scroll to position [1088, 0]
drag, startPoint x: 89, startPoint y: 163, endPoint x: 200, endPoint y: 160, distance: 111.3
click at [200, 254] on p "I can see the issue. The error occurs because your Oracle Requisition Expert ag…" at bounding box center [133, 275] width 239 height 43
drag, startPoint x: 86, startPoint y: 173, endPoint x: 196, endPoint y: 172, distance: 110.7
click at [196, 254] on p "I can see the issue. The error occurs because your Oracle Requisition Expert ag…" at bounding box center [133, 275] width 239 height 43
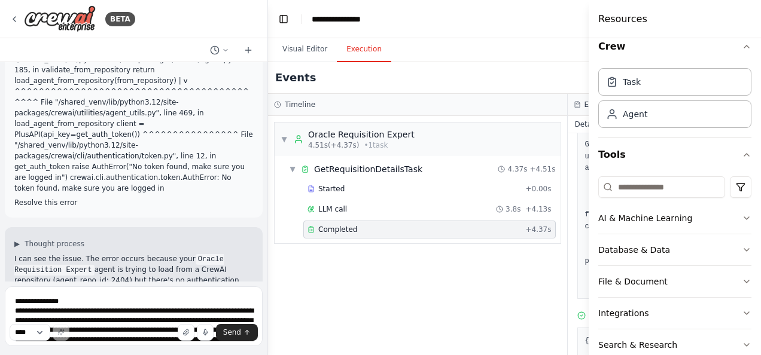
drag, startPoint x: 196, startPoint y: 172, endPoint x: 120, endPoint y: 189, distance: 78.4
click at [120, 300] on p "Let me fix this by updating the agent to work locally instead of trying to load…" at bounding box center [133, 311] width 239 height 22
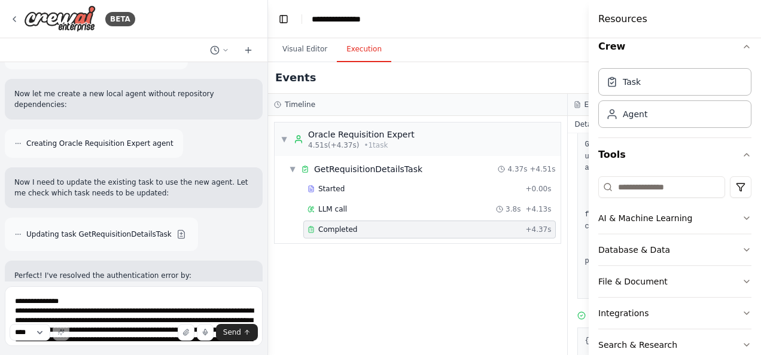
scroll to position [1549, 0]
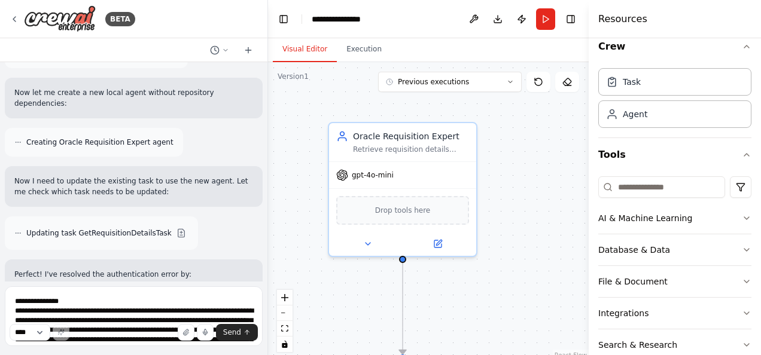
click at [297, 54] on button "Visual Editor" at bounding box center [305, 49] width 64 height 25
click at [404, 148] on div "Retrieve requisition details based on user queries from Oracle Fusion REST API" at bounding box center [411, 147] width 116 height 10
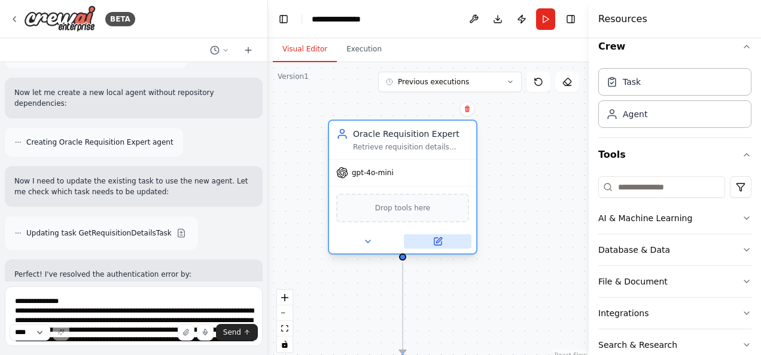
click at [438, 243] on icon at bounding box center [437, 241] width 7 height 7
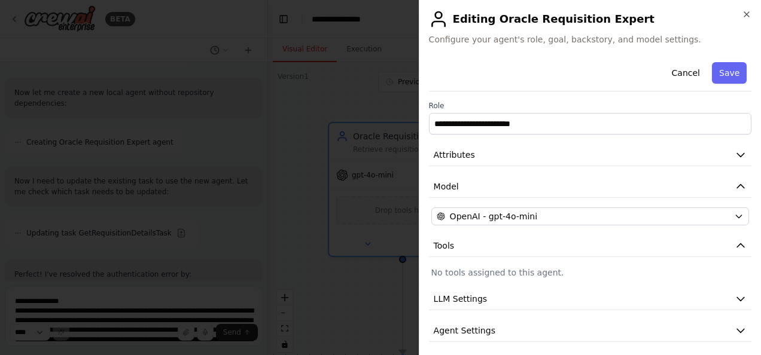
scroll to position [36, 0]
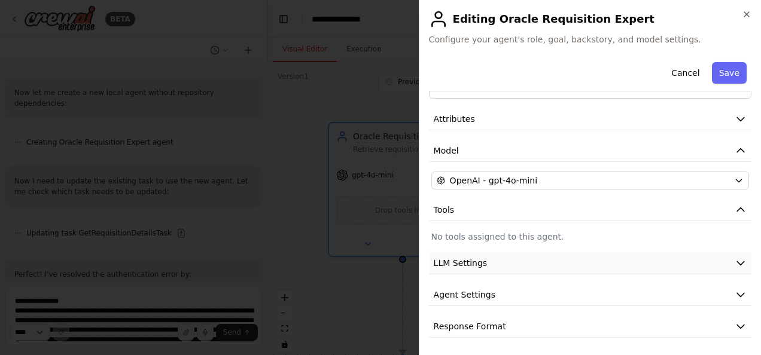
click at [471, 264] on span "LLM Settings" at bounding box center [461, 263] width 54 height 12
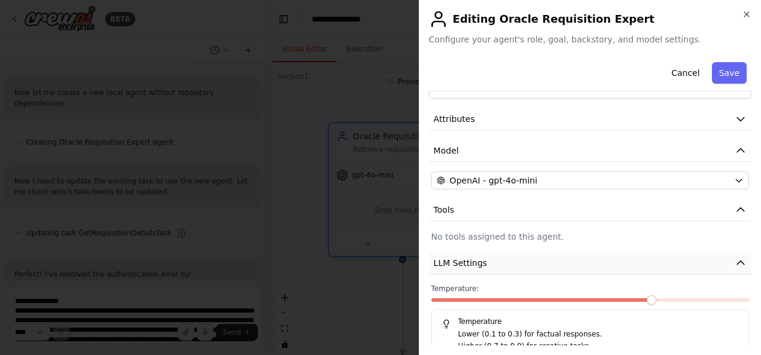
click at [471, 264] on span "LLM Settings" at bounding box center [461, 263] width 54 height 12
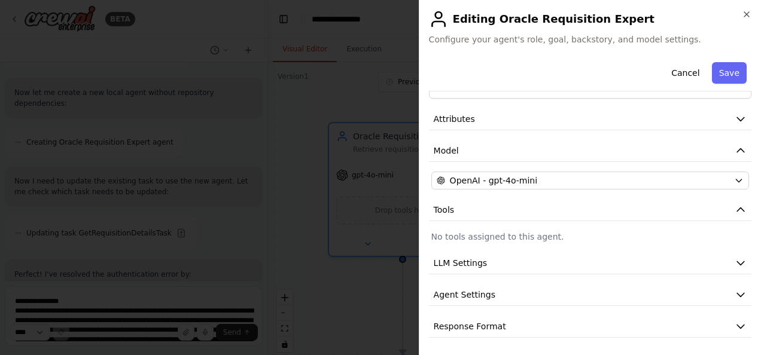
click at [471, 235] on p "No tools assigned to this agent." at bounding box center [590, 237] width 318 height 12
click at [681, 72] on button "Cancel" at bounding box center [685, 73] width 42 height 22
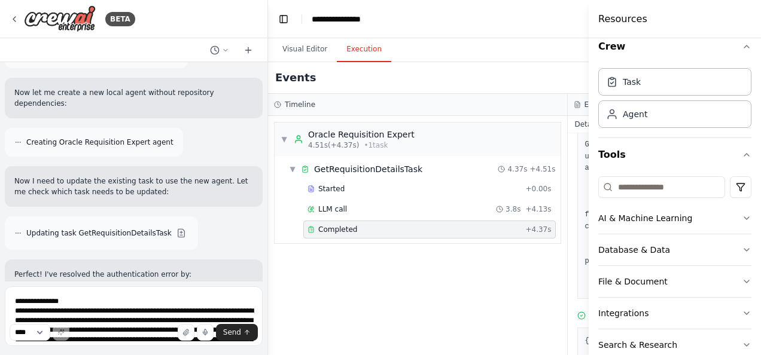
click at [348, 53] on button "Execution" at bounding box center [364, 49] width 54 height 25
click at [330, 135] on div "Oracle Requisition Expert" at bounding box center [361, 135] width 106 height 12
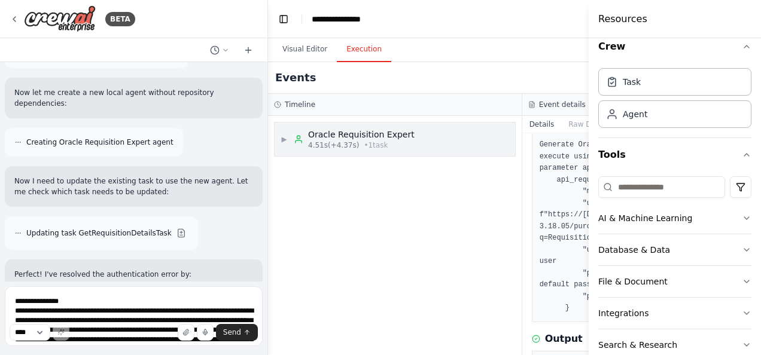
click at [330, 135] on div "Oracle Requisition Expert" at bounding box center [361, 135] width 106 height 12
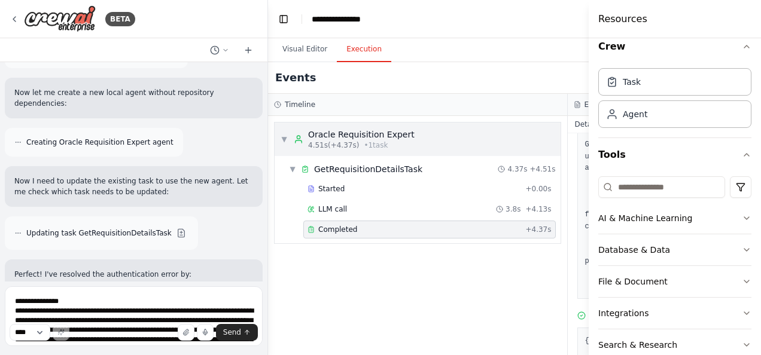
click at [330, 135] on div "Oracle Requisition Expert" at bounding box center [361, 135] width 106 height 12
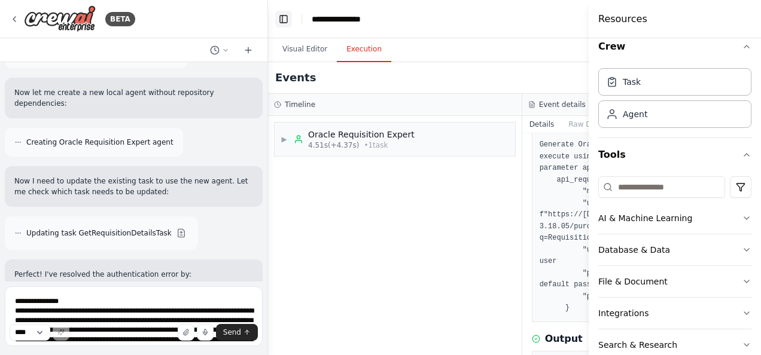
click at [283, 20] on button "Toggle Left Sidebar" at bounding box center [283, 19] width 17 height 17
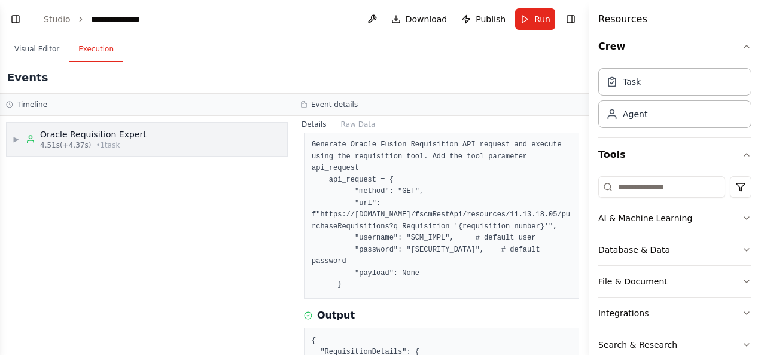
click at [116, 130] on div "Oracle Requisition Expert" at bounding box center [93, 135] width 106 height 12
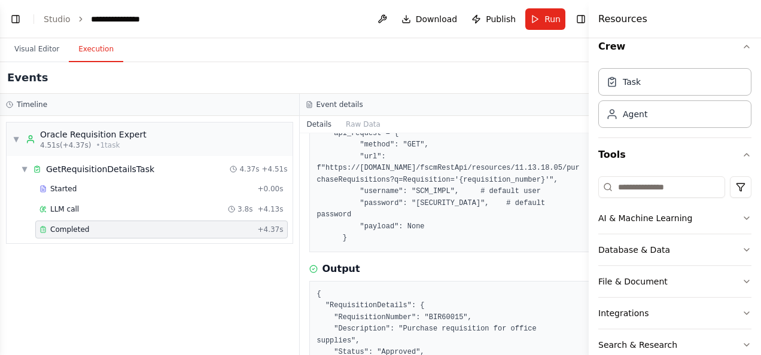
scroll to position [110, 0]
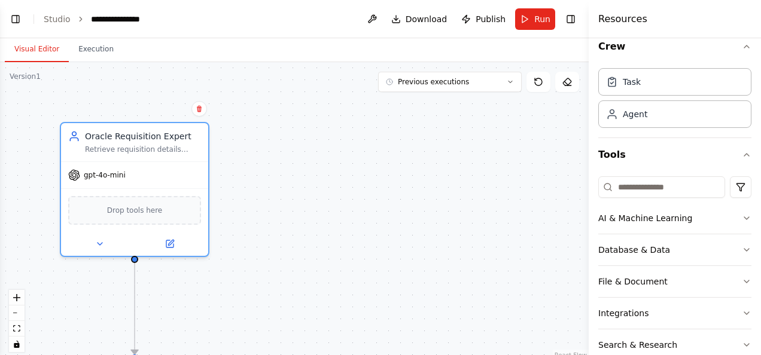
click at [37, 54] on button "Visual Editor" at bounding box center [37, 49] width 64 height 25
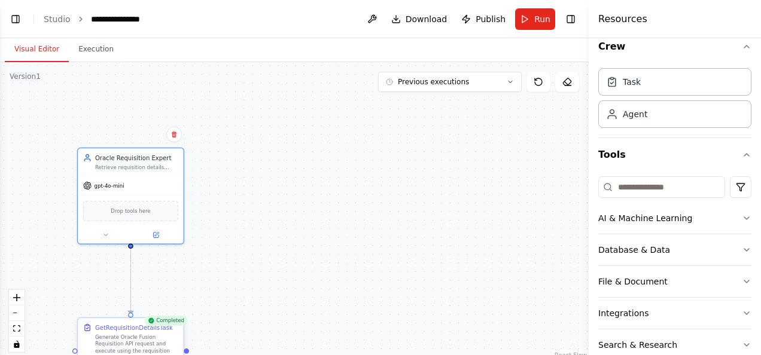
click at [158, 339] on div "Generate Oracle Fusion Requisition API request and execute using the requisitio…" at bounding box center [136, 348] width 83 height 28
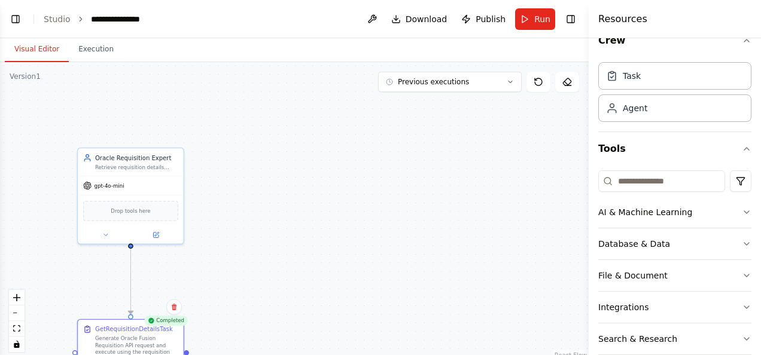
scroll to position [14, 0]
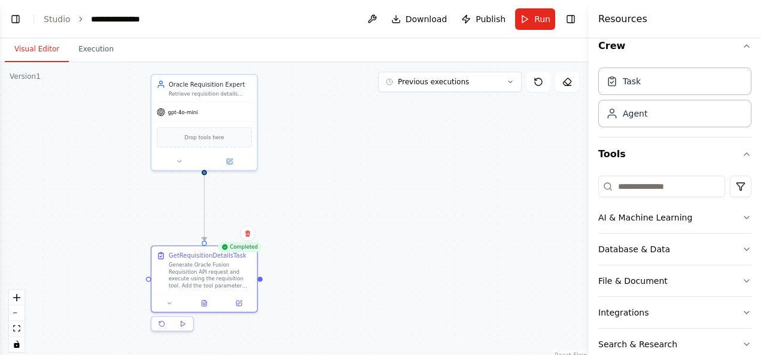
drag, startPoint x: 316, startPoint y: 206, endPoint x: 390, endPoint y: 132, distance: 104.1
click at [390, 132] on div ".deletable-edge-delete-btn { width: 20px; height: 20px; border: 0px solid #ffff…" at bounding box center [294, 211] width 589 height 299
click at [245, 299] on button at bounding box center [238, 302] width 29 height 10
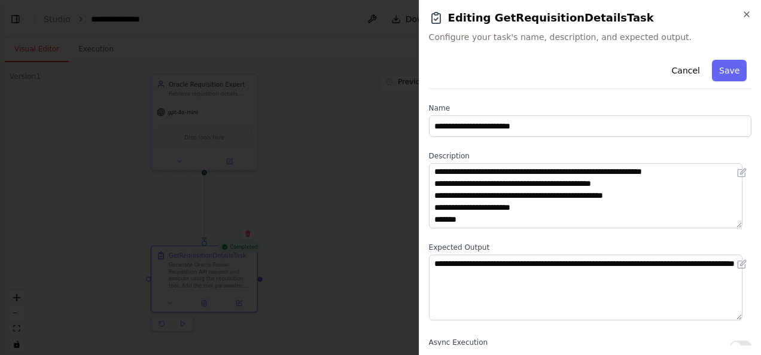
scroll to position [72, 0]
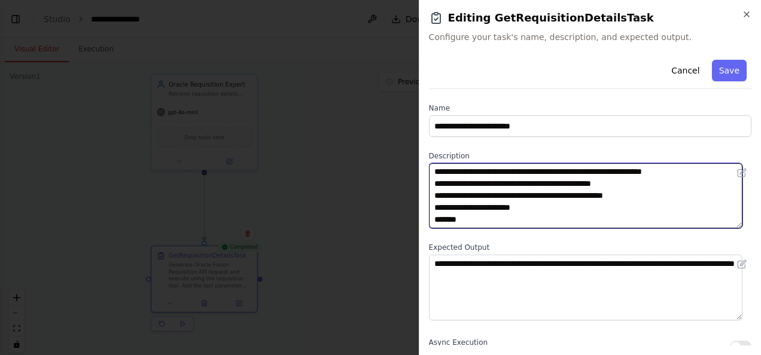
drag, startPoint x: 635, startPoint y: 194, endPoint x: 578, endPoint y: 197, distance: 57.5
click at [578, 197] on textarea "**********" at bounding box center [585, 195] width 313 height 65
drag, startPoint x: 622, startPoint y: 184, endPoint x: 553, endPoint y: 183, distance: 68.8
click at [553, 183] on textarea "**********" at bounding box center [585, 195] width 313 height 65
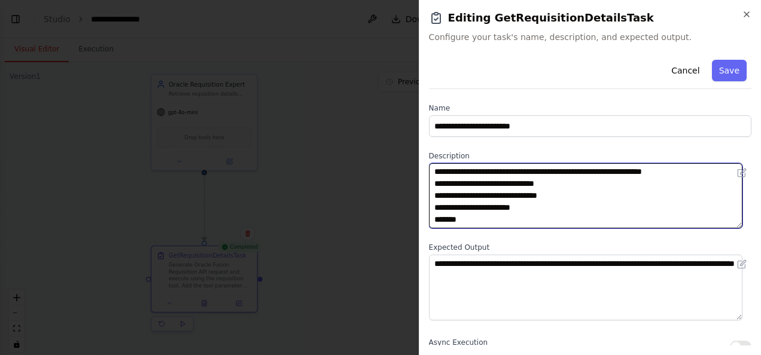
type textarea "**********"
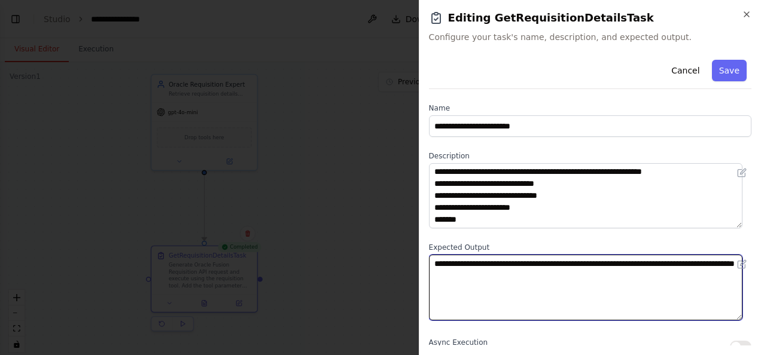
drag, startPoint x: 574, startPoint y: 267, endPoint x: 578, endPoint y: 274, distance: 8.0
click at [578, 274] on textarea "**********" at bounding box center [585, 287] width 313 height 65
click at [433, 266] on textarea "**********" at bounding box center [585, 287] width 313 height 65
click at [584, 269] on textarea "**********" at bounding box center [585, 287] width 313 height 65
type textarea "**********"
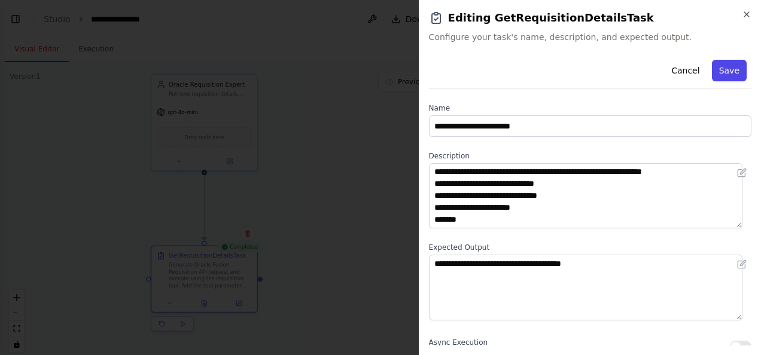
click at [726, 68] on button "Save" at bounding box center [729, 71] width 35 height 22
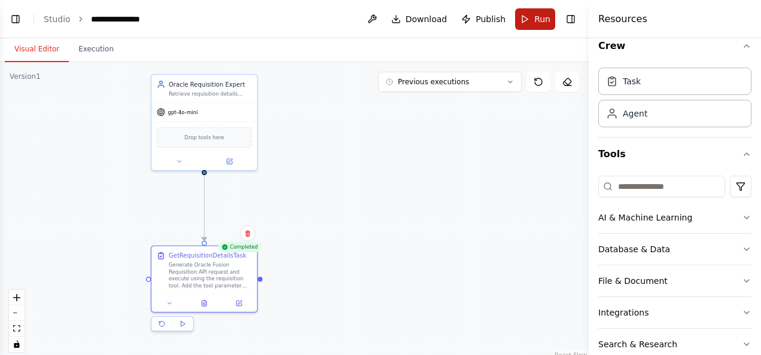
click at [520, 21] on button "Run" at bounding box center [535, 19] width 40 height 22
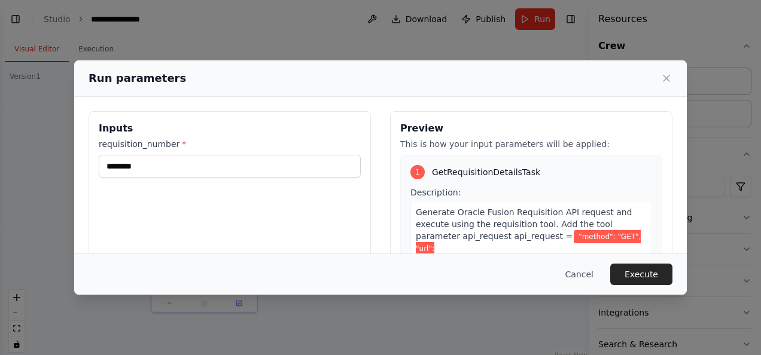
scroll to position [1, 0]
click at [621, 273] on button "Execute" at bounding box center [641, 275] width 62 height 22
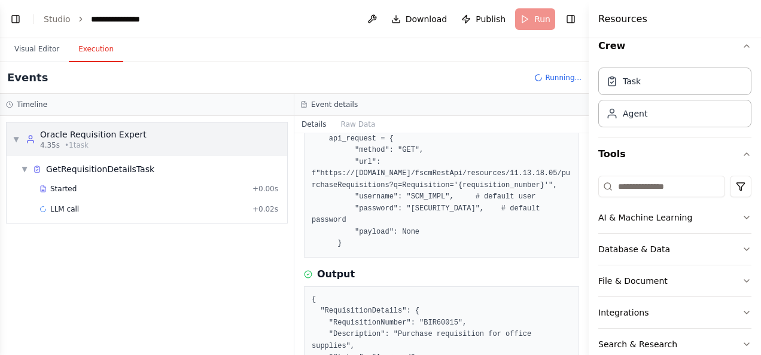
click at [90, 137] on div "Oracle Requisition Expert" at bounding box center [93, 135] width 106 height 12
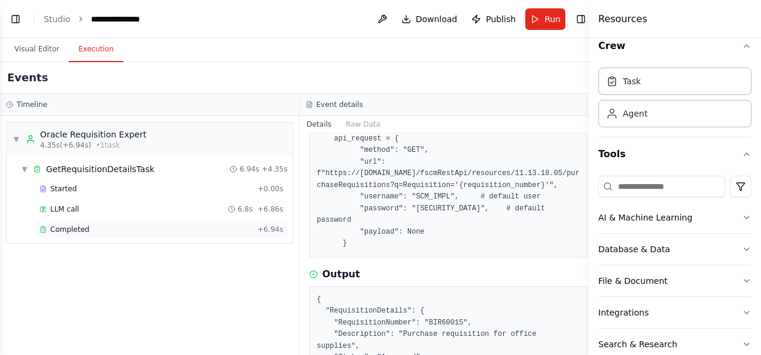
click at [77, 227] on span "Completed" at bounding box center [69, 230] width 39 height 10
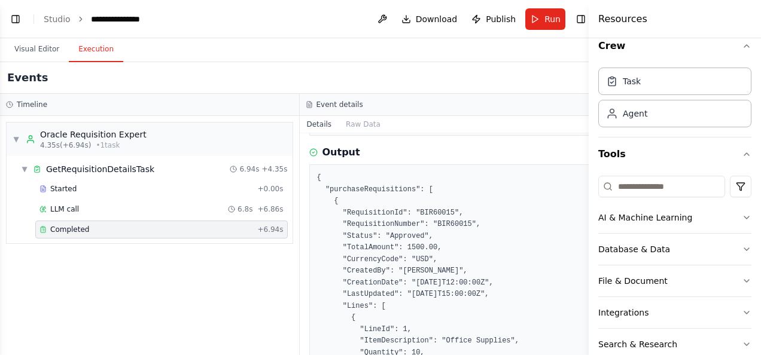
scroll to position [220, 0]
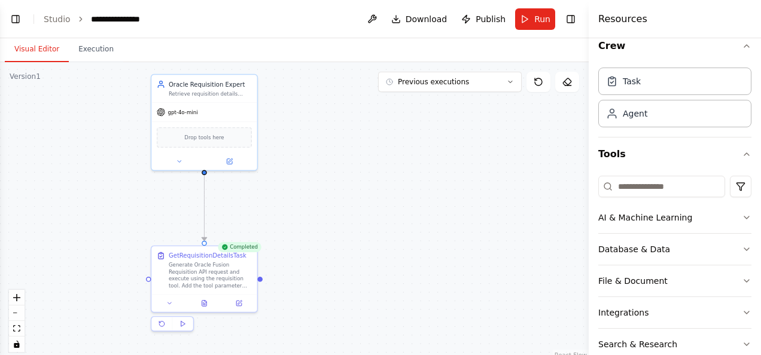
click at [28, 53] on button "Visual Editor" at bounding box center [37, 49] width 64 height 25
click at [230, 160] on icon at bounding box center [229, 159] width 5 height 5
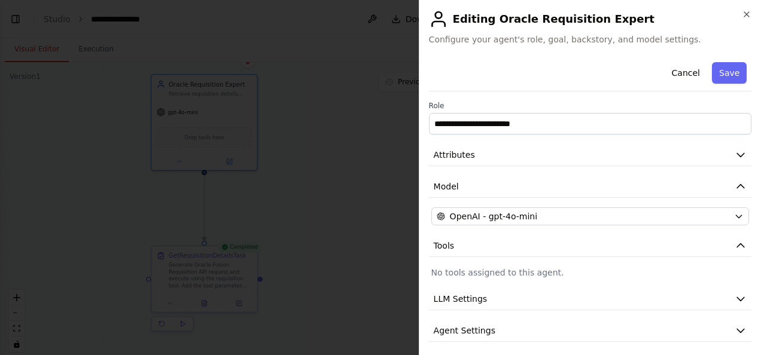
click at [489, 273] on p "No tools assigned to this agent." at bounding box center [590, 273] width 318 height 12
click at [670, 66] on button "Cancel" at bounding box center [685, 73] width 42 height 22
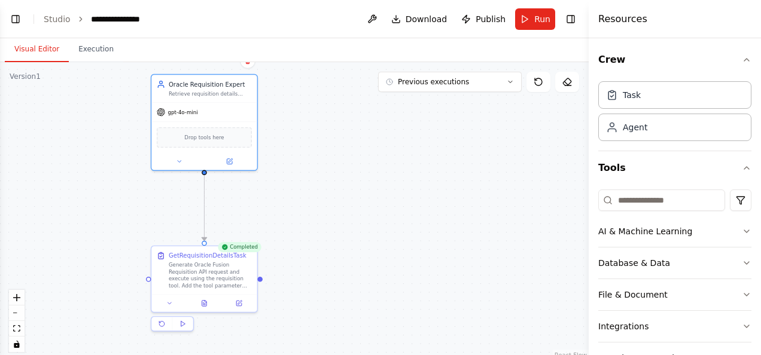
scroll to position [1, 0]
click at [731, 197] on html "BETA Hello! I'm the CrewAI assistant. What kind of automation do you want to bu…" at bounding box center [380, 177] width 761 height 355
click at [640, 196] on html "BETA Hello! I'm the CrewAI assistant. What kind of automation do you want to bu…" at bounding box center [380, 177] width 761 height 355
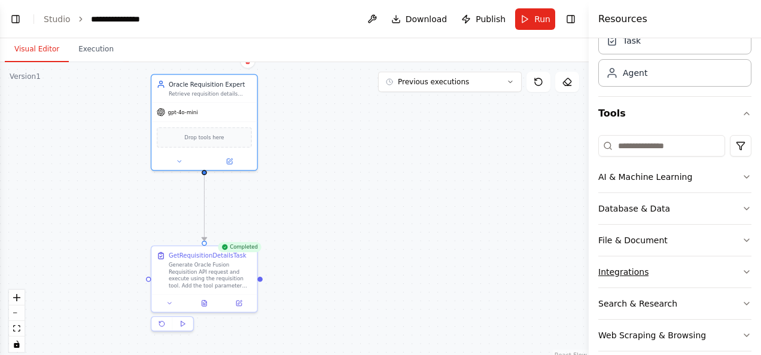
click at [629, 264] on button "Integrations" at bounding box center [674, 272] width 153 height 31
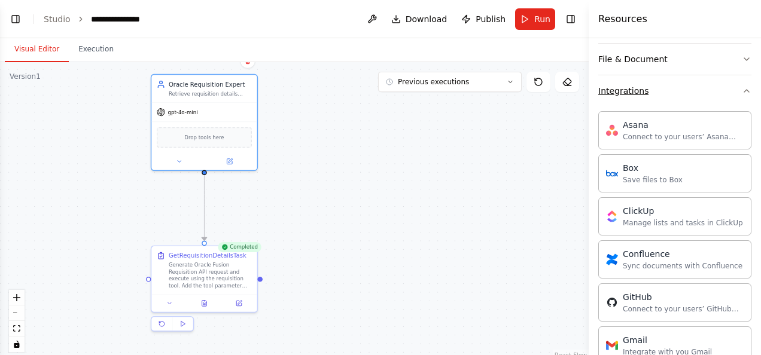
scroll to position [0, 0]
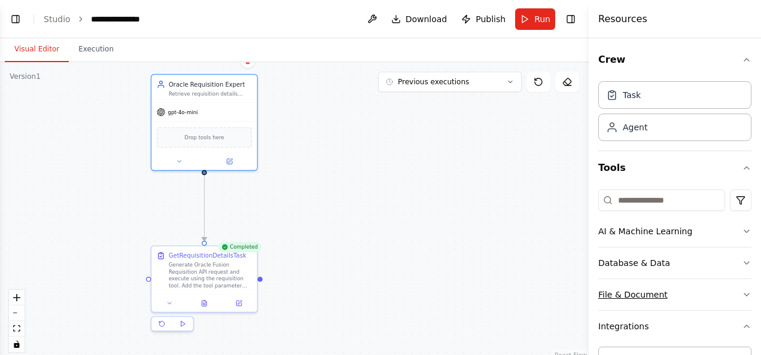
drag, startPoint x: 632, startPoint y: 318, endPoint x: 634, endPoint y: 294, distance: 24.6
click at [634, 294] on div "File & Document" at bounding box center [632, 295] width 69 height 12
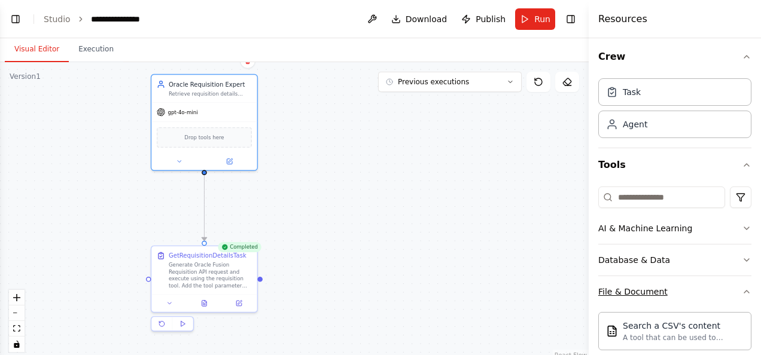
scroll to position [2, 0]
click at [633, 294] on div "File & Document" at bounding box center [632, 293] width 69 height 12
click at [625, 319] on div "Integrations" at bounding box center [623, 324] width 50 height 12
click at [634, 261] on div "Database & Data" at bounding box center [634, 261] width 72 height 12
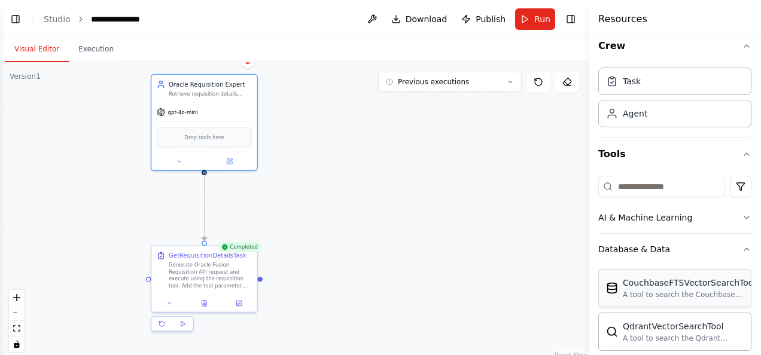
scroll to position [14, 0]
click at [623, 258] on button "Database & Data" at bounding box center [674, 248] width 153 height 31
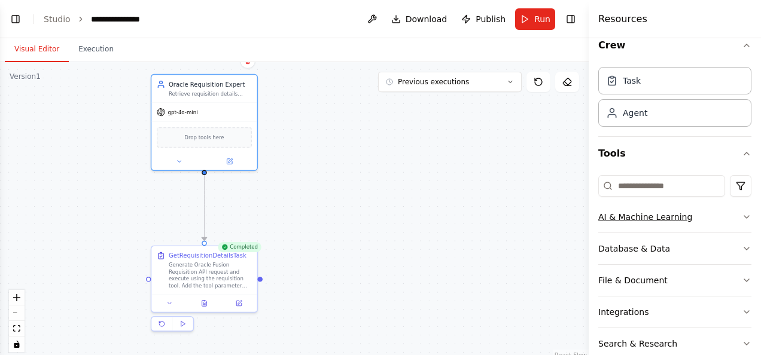
click at [620, 214] on div "AI & Machine Learning" at bounding box center [645, 217] width 94 height 12
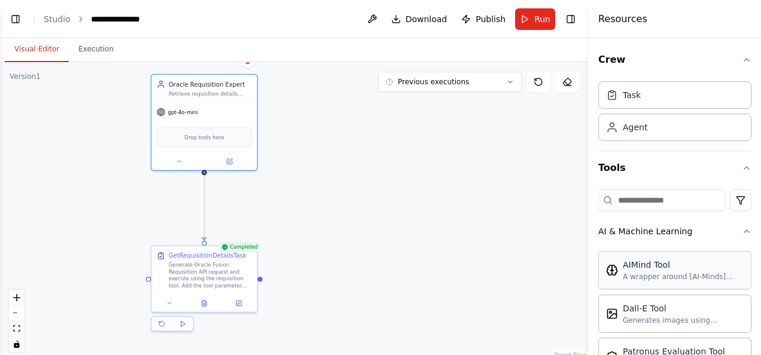
scroll to position [1, 0]
click at [628, 232] on div "AI & Machine Learning" at bounding box center [645, 230] width 94 height 12
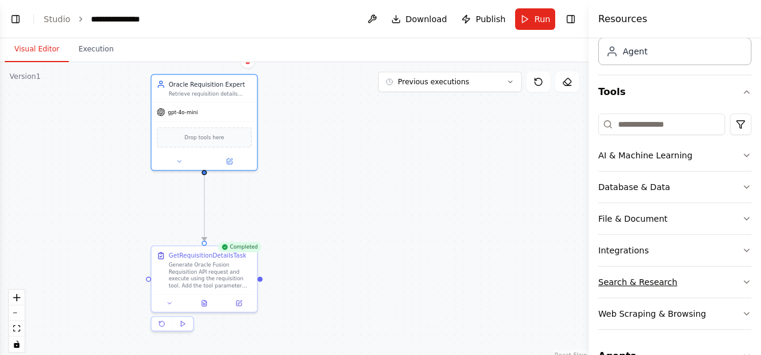
scroll to position [101, 0]
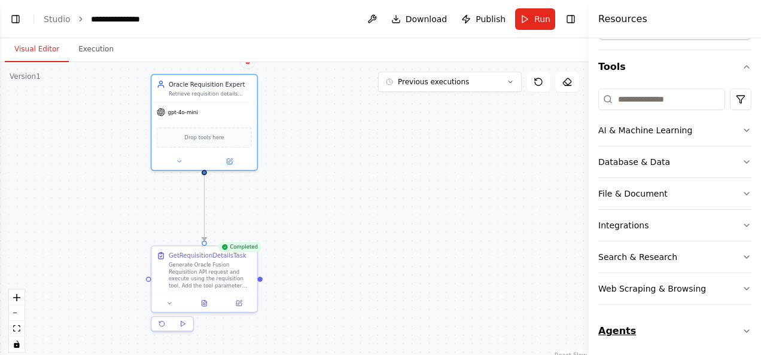
click at [620, 327] on button "Agents" at bounding box center [674, 332] width 153 height 34
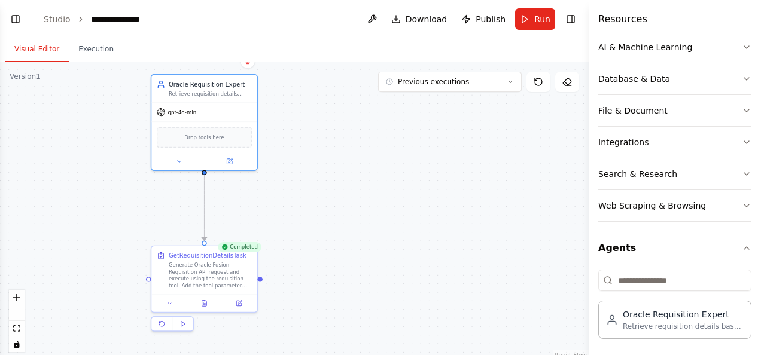
scroll to position [184, 0]
click at [610, 246] on button "Agents" at bounding box center [674, 249] width 153 height 34
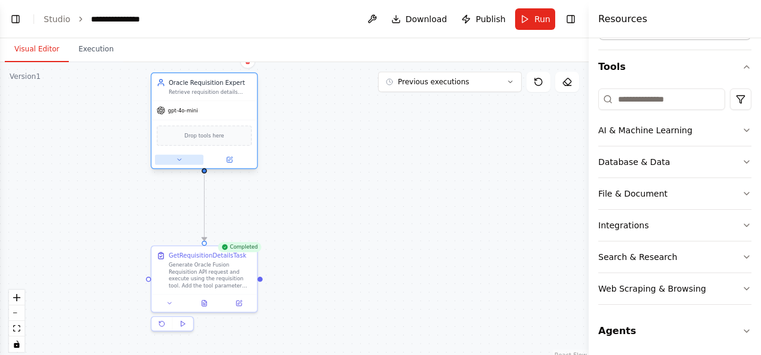
click at [174, 159] on button at bounding box center [179, 160] width 48 height 10
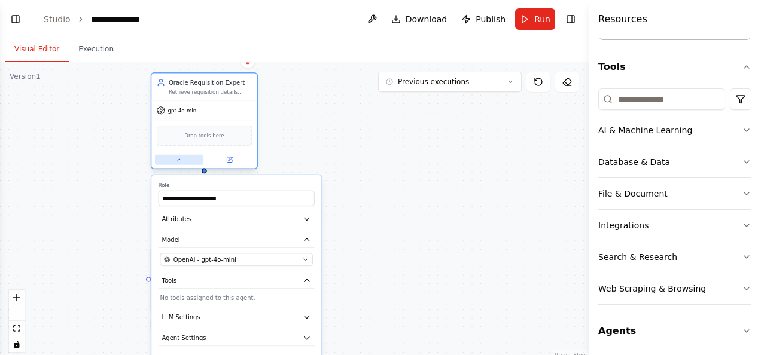
click at [174, 159] on button at bounding box center [179, 160] width 48 height 10
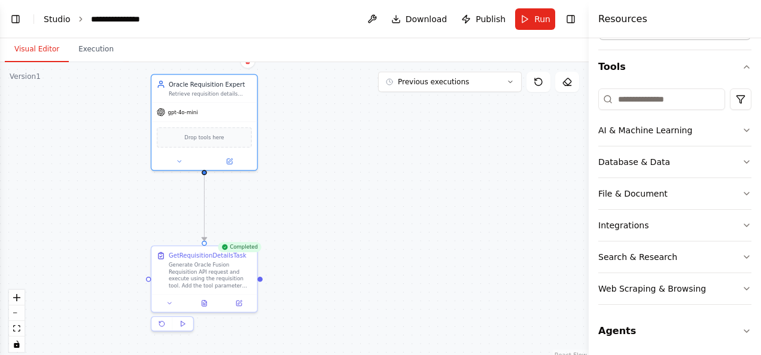
click at [61, 19] on link "Studio" at bounding box center [57, 19] width 27 height 10
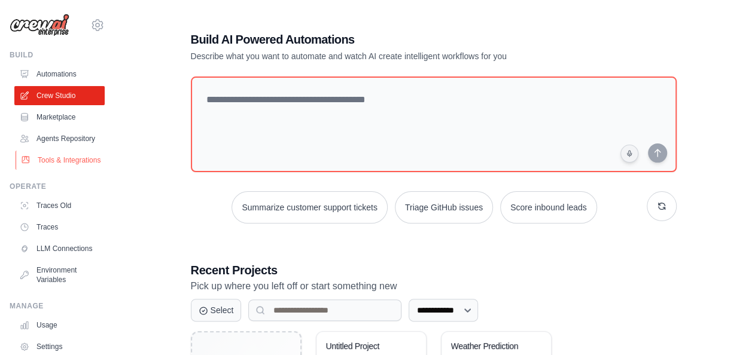
click at [48, 170] on link "Tools & Integrations" at bounding box center [61, 160] width 90 height 19
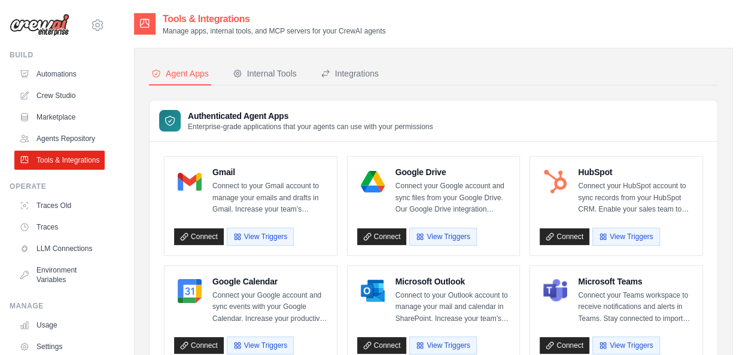
click at [203, 118] on h3 "Authenticated Agent Apps" at bounding box center [310, 116] width 245 height 12
drag, startPoint x: 203, startPoint y: 118, endPoint x: 204, endPoint y: 126, distance: 7.3
click at [204, 126] on p "Enterprise-grade applications that your agents can use with your permissions" at bounding box center [310, 127] width 245 height 10
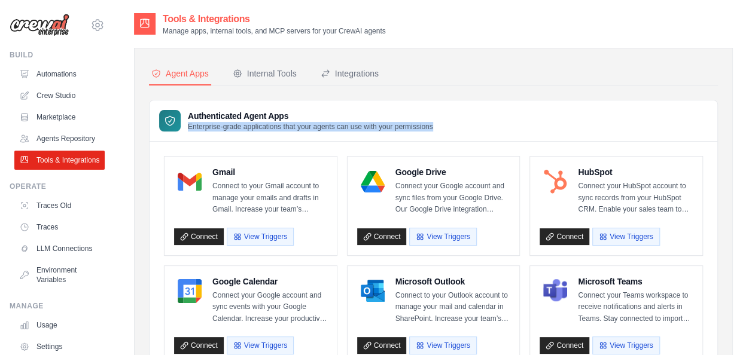
click at [204, 126] on p "Enterprise-grade applications that your agents can use with your permissions" at bounding box center [310, 127] width 245 height 10
click at [251, 76] on div "Internal Tools" at bounding box center [265, 74] width 64 height 12
click at [262, 77] on div "Internal Tools" at bounding box center [265, 74] width 64 height 12
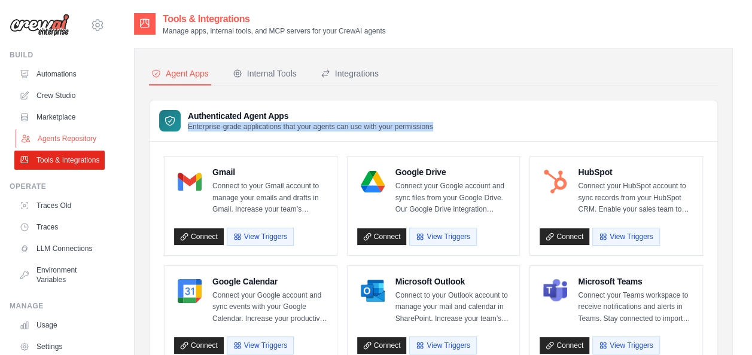
click at [51, 144] on link "Agents Repository" at bounding box center [61, 138] width 90 height 19
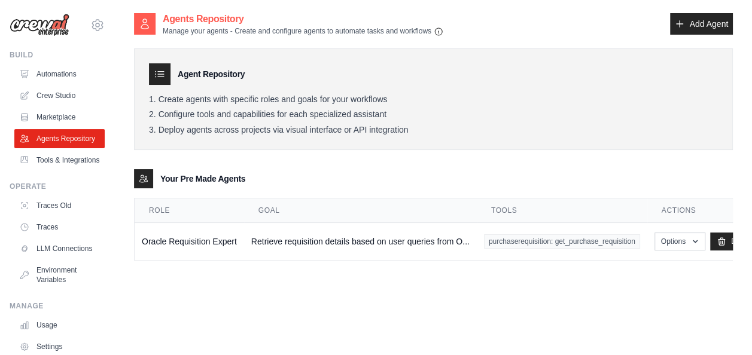
click at [492, 282] on div "Agents Repository Manage your agents - Create and configure agents to automate …" at bounding box center [433, 189] width 599 height 355
click at [441, 238] on td "Retrieve requisition details based on user queries from O..." at bounding box center [360, 242] width 233 height 38
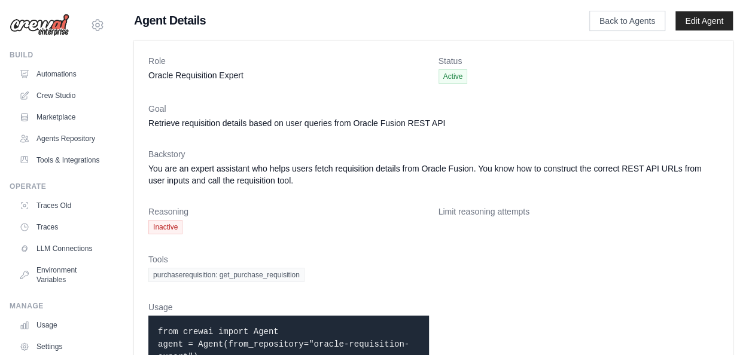
scroll to position [51, 0]
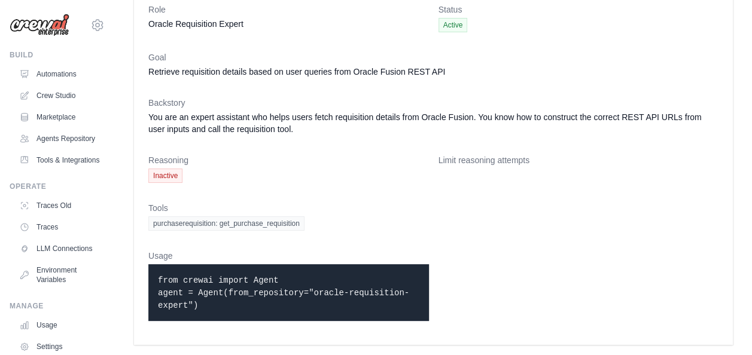
click at [255, 284] on code "from crewai import Agent agent = Agent(from_repository="oracle-requisition-expe…" at bounding box center [283, 293] width 251 height 35
click at [253, 298] on p "from crewai import Agent agent = Agent(from_repository="oracle-requisition-expe…" at bounding box center [288, 293] width 261 height 38
click at [248, 225] on span "purchaserequisition: get_purchase_requisition" at bounding box center [226, 224] width 156 height 14
drag, startPoint x: 248, startPoint y: 225, endPoint x: 380, endPoint y: 238, distance: 132.9
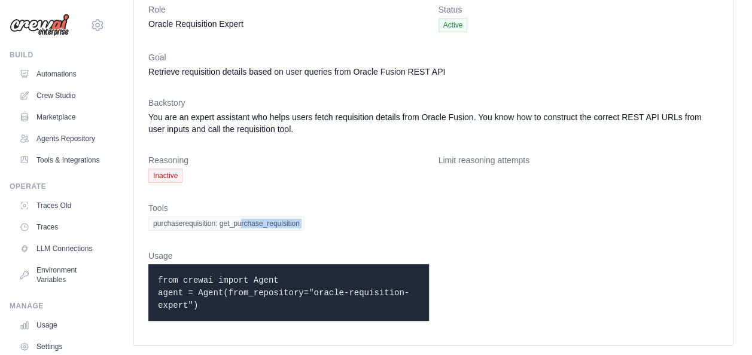
click at [380, 238] on dl "Role Oracle Requisition Expert Status Active Goal Retrieve requisition details …" at bounding box center [433, 167] width 570 height 327
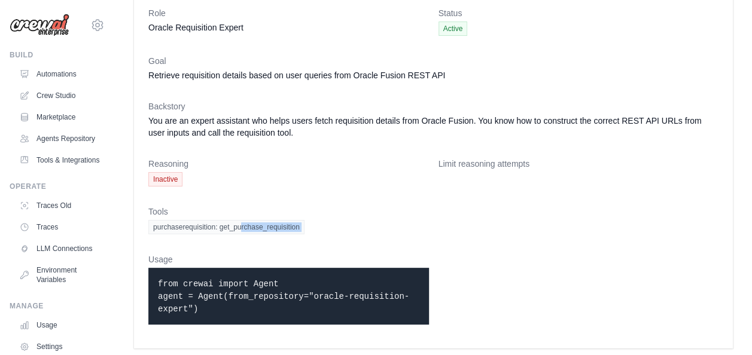
scroll to position [45, 0]
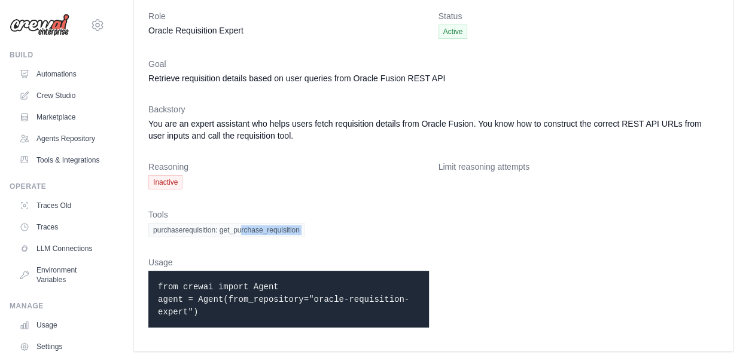
click at [249, 233] on span "purchaserequisition: get_purchase_requisition" at bounding box center [226, 230] width 156 height 14
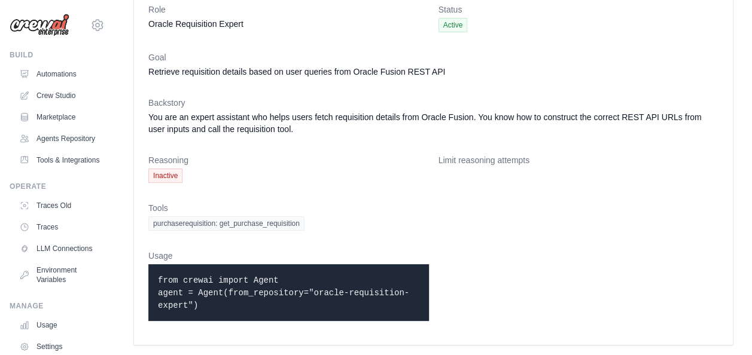
scroll to position [0, 0]
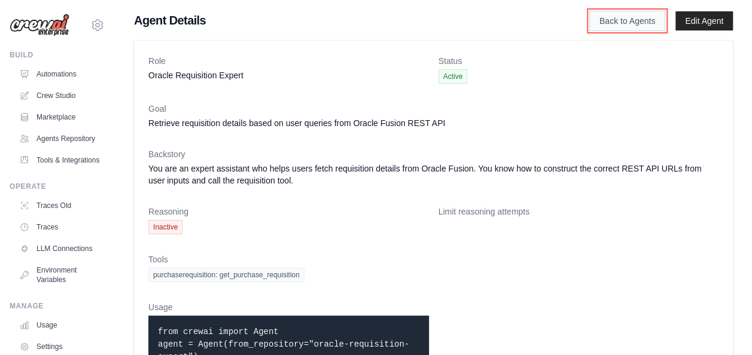
click at [647, 24] on link "Back to Agents" at bounding box center [627, 21] width 76 height 20
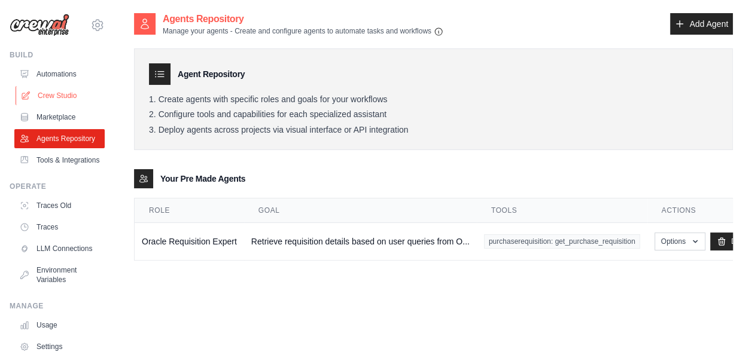
click at [48, 95] on link "Crew Studio" at bounding box center [61, 95] width 90 height 19
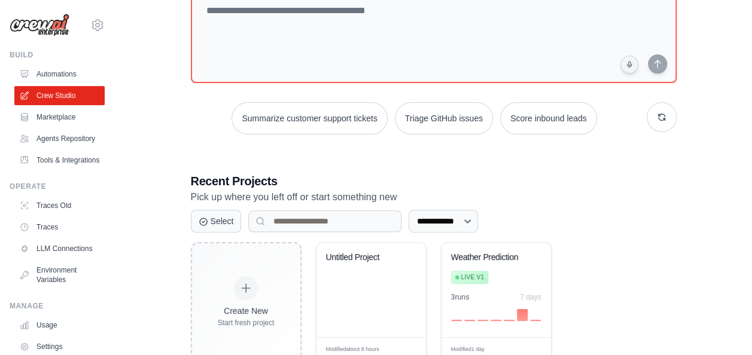
scroll to position [89, 0]
click at [341, 278] on div "Untitled Project" at bounding box center [370, 290] width 109 height 95
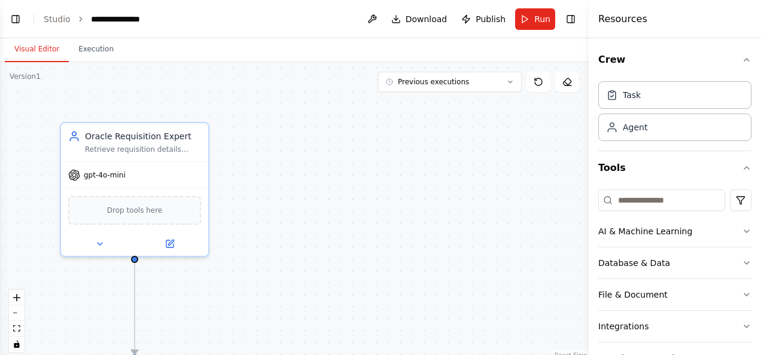
scroll to position [1650, 0]
click at [174, 142] on div "Retrieve requisition details based on user queries from Oracle Fusion REST API" at bounding box center [143, 147] width 116 height 10
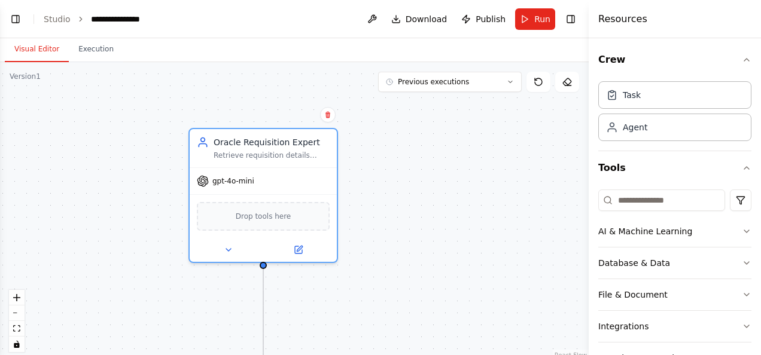
drag, startPoint x: 255, startPoint y: 147, endPoint x: 383, endPoint y: 152, distance: 128.7
click at [383, 152] on div ".deletable-edge-delete-btn { width: 20px; height: 20px; border: 0px solid #ffff…" at bounding box center [294, 211] width 589 height 299
click at [330, 112] on icon at bounding box center [327, 113] width 7 height 7
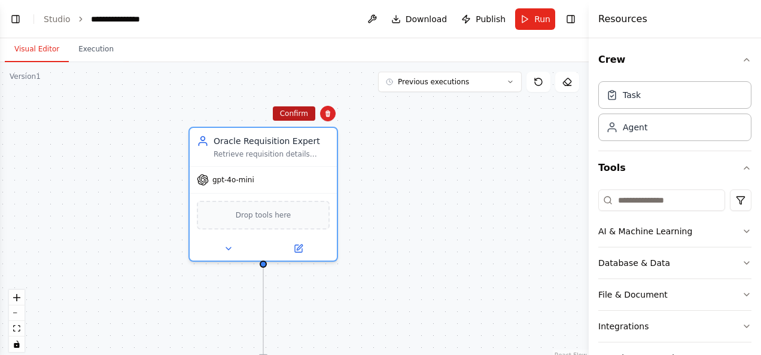
click at [304, 116] on button "Confirm" at bounding box center [294, 113] width 42 height 14
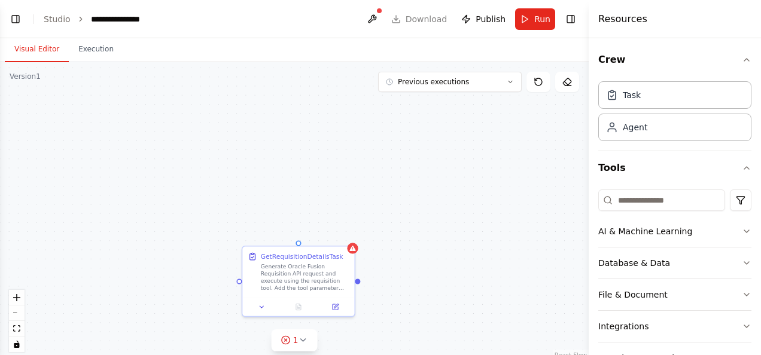
drag, startPoint x: 473, startPoint y: 208, endPoint x: 444, endPoint y: 126, distance: 86.6
click at [444, 126] on div "GetRequisitionDetailsTask Generate Oracle Fusion Requisition API request and ex…" at bounding box center [294, 211] width 589 height 299
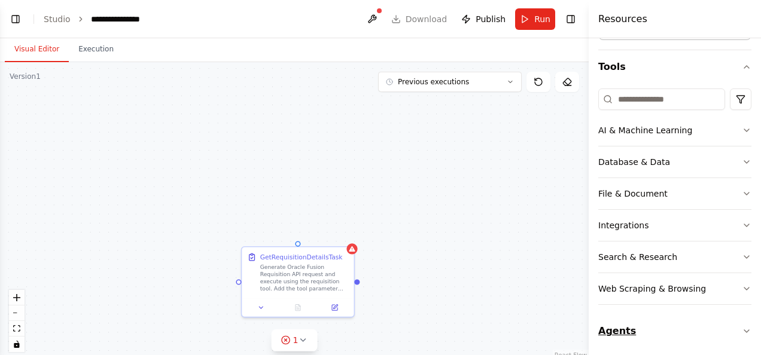
click at [620, 324] on button "Agents" at bounding box center [674, 332] width 153 height 34
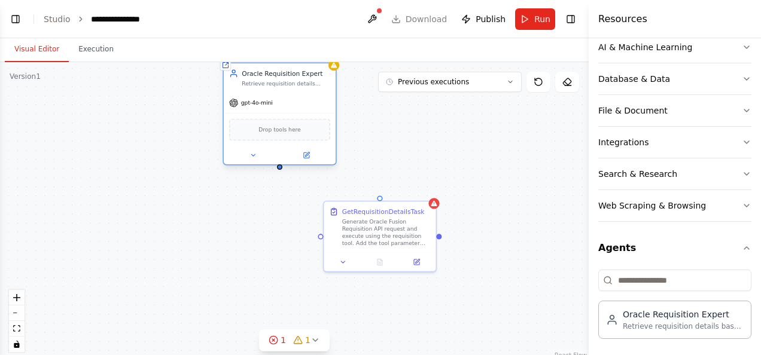
drag, startPoint x: 324, startPoint y: 172, endPoint x: 278, endPoint y: 96, distance: 88.8
click at [278, 96] on div "gpt-4o-mini" at bounding box center [280, 103] width 112 height 20
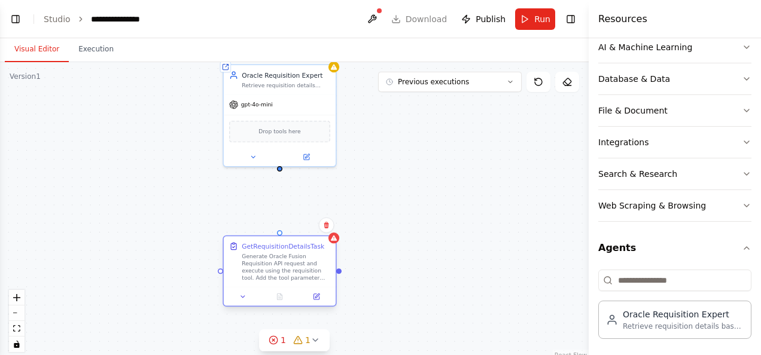
drag, startPoint x: 369, startPoint y: 232, endPoint x: 269, endPoint y: 273, distance: 108.1
click at [269, 273] on div "Generate Oracle Fusion Requisition API request and execute using the requisitio…" at bounding box center [286, 267] width 89 height 29
click at [280, 170] on div "GetRequisitionDetailsTask Generate Oracle Fusion Requisition API request and ex…" at bounding box center [294, 211] width 589 height 299
drag, startPoint x: 279, startPoint y: 169, endPoint x: 282, endPoint y: 235, distance: 65.9
click at [282, 235] on div "GetRequisitionDetailsTask Generate Oracle Fusion Requisition API request and ex…" at bounding box center [294, 211] width 589 height 299
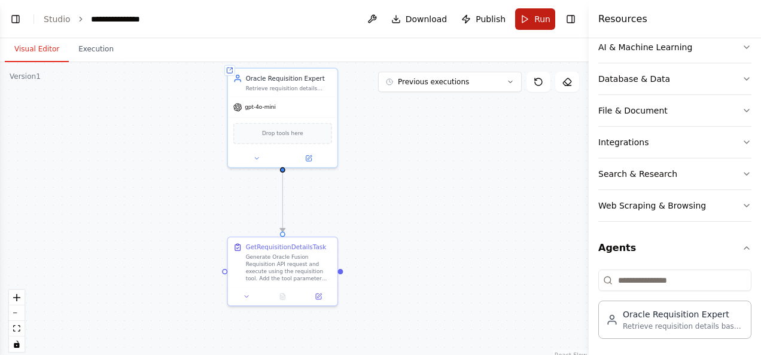
click at [531, 11] on button "Run" at bounding box center [535, 19] width 40 height 22
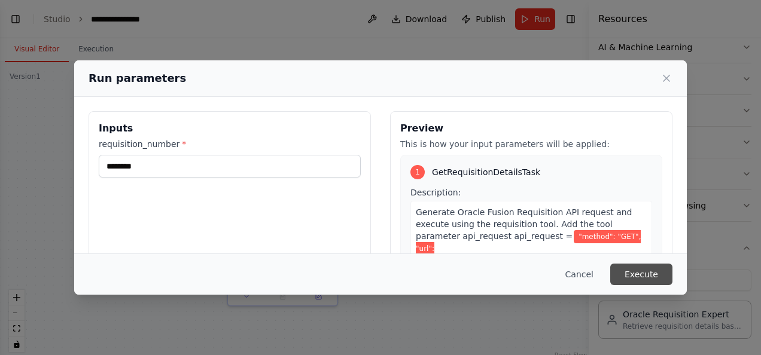
click at [659, 269] on button "Execute" at bounding box center [641, 275] width 62 height 22
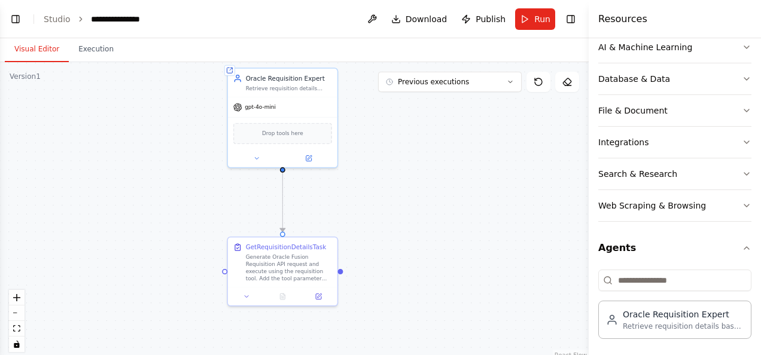
click at [20, 55] on button "Visual Editor" at bounding box center [37, 49] width 64 height 25
